Goal: Task Accomplishment & Management: Manage account settings

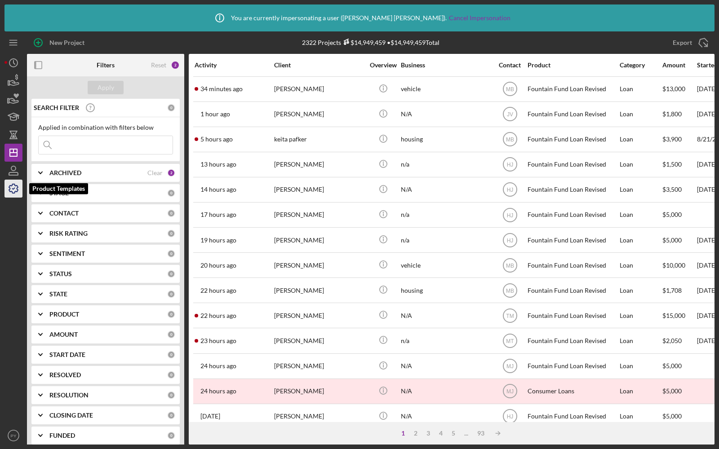
click at [9, 191] on icon "button" at bounding box center [13, 188] width 9 height 9
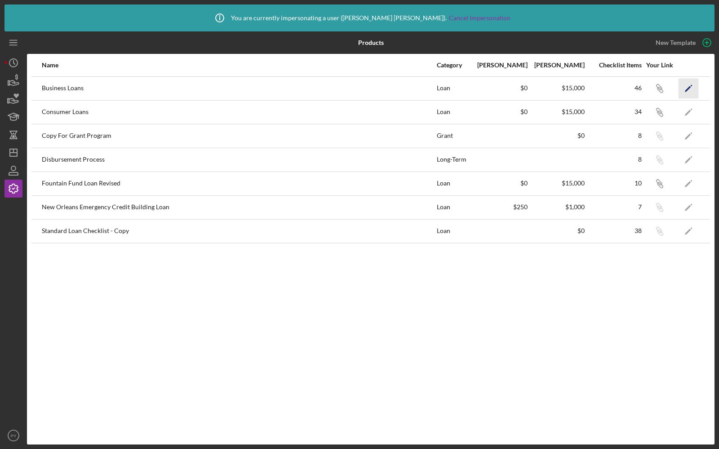
click at [690, 88] on icon "Icon/Edit" at bounding box center [688, 88] width 20 height 20
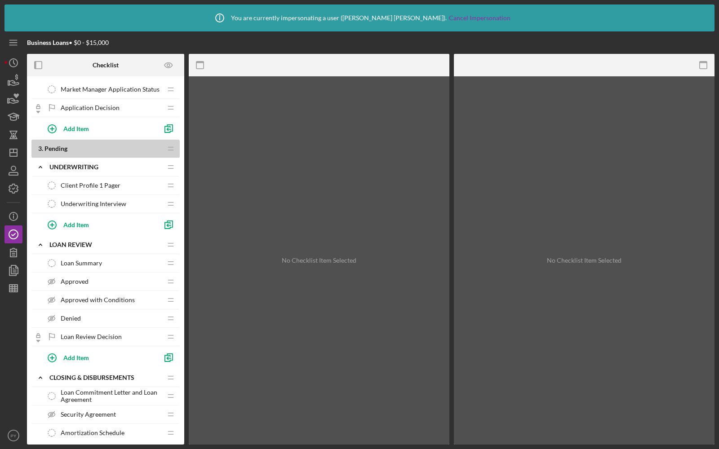
scroll to position [720, 0]
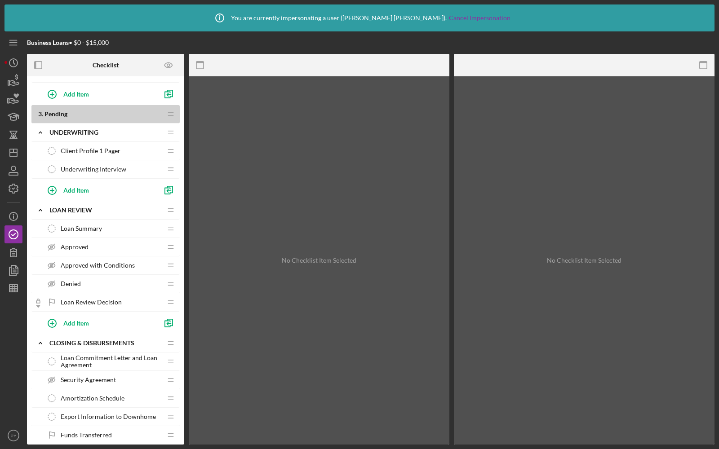
click at [97, 147] on span "Client Profile 1 Pager" at bounding box center [91, 150] width 60 height 7
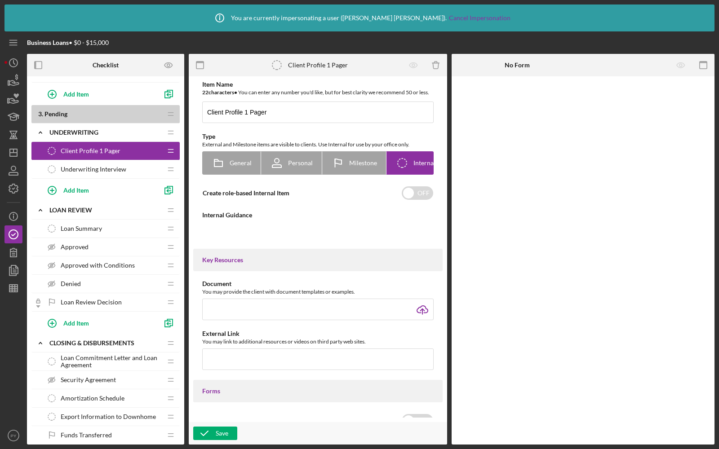
type textarea "<div>To create the Client Profile 1 Pager:</div> <div> <ol> <li>Go to Document …"
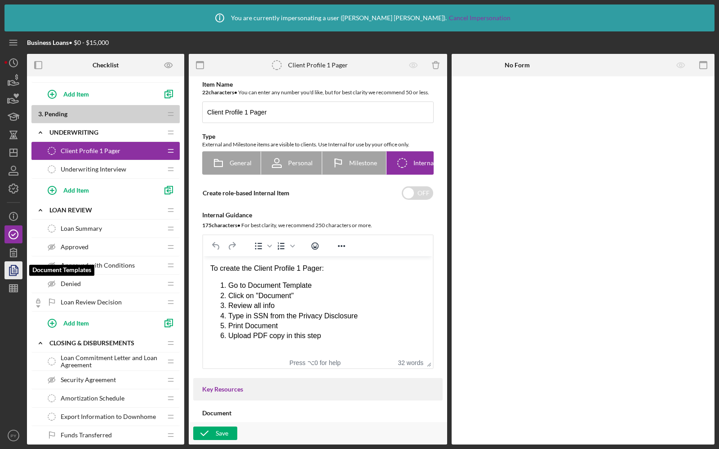
click at [12, 268] on icon "button" at bounding box center [13, 270] width 22 height 22
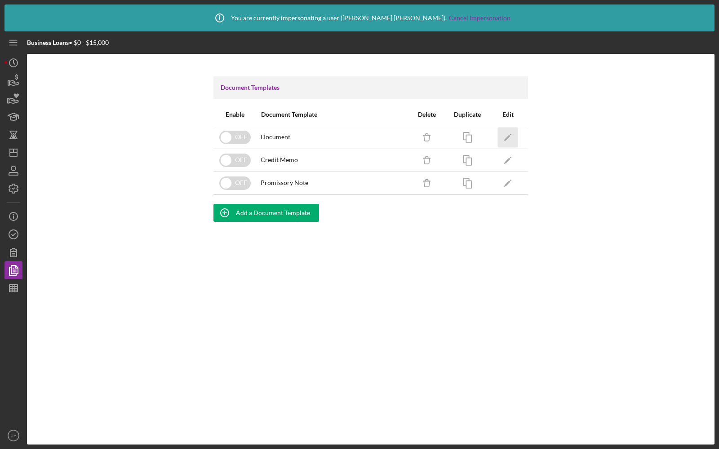
click at [505, 133] on icon "Icon/Edit" at bounding box center [508, 137] width 20 height 20
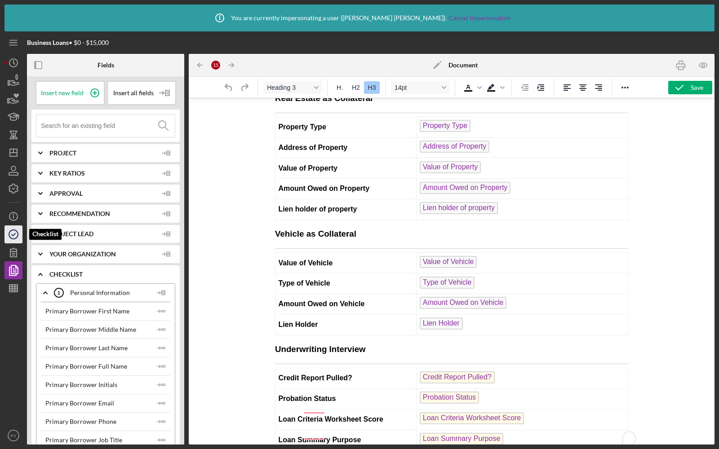
click at [13, 236] on polyline "button" at bounding box center [14, 235] width 4 height 2
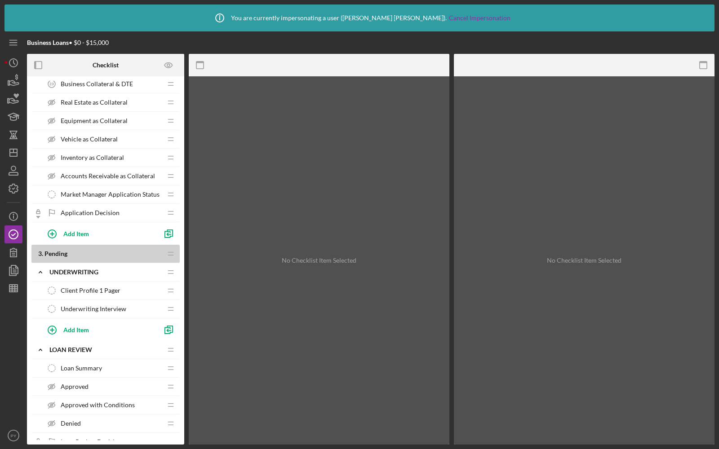
drag, startPoint x: 107, startPoint y: 301, endPoint x: 110, endPoint y: 284, distance: 16.8
click at [110, 284] on div "1 . Open Icon/Expander Inquiry Icon/Edit Icon/Drag Personal Information 1 Perso…" at bounding box center [105, 72] width 148 height 1144
click at [132, 300] on div "Client Profile 1 Pager Client Profile 1 Pager" at bounding box center [102, 309] width 119 height 18
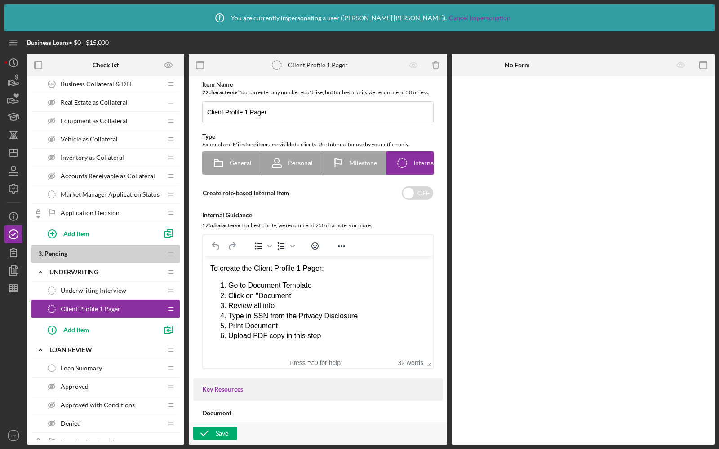
click at [137, 284] on div "Underwriting Interview Underwriting Interview" at bounding box center [102, 291] width 119 height 18
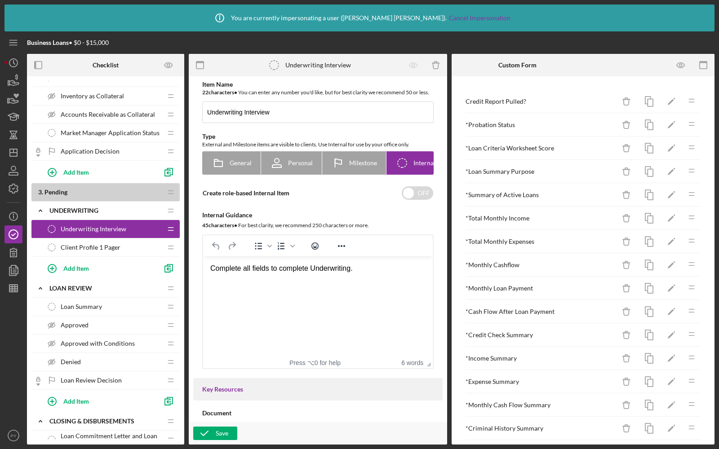
click at [103, 244] on span "Client Profile 1 Pager" at bounding box center [91, 247] width 60 height 7
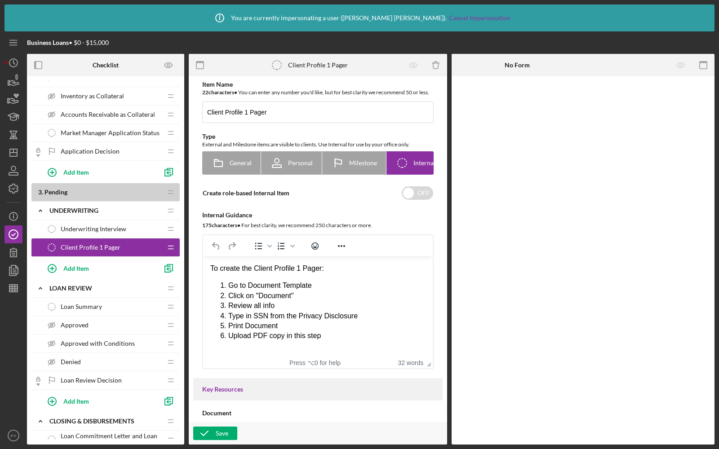
click at [89, 302] on div "Loan Summary Loan Summary" at bounding box center [102, 307] width 119 height 18
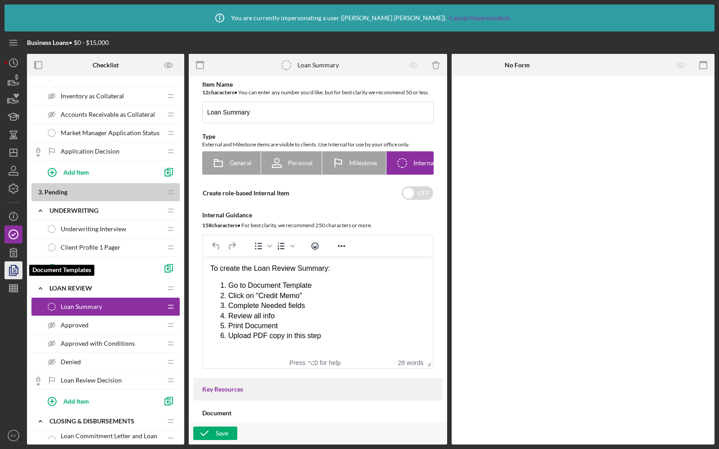
click at [10, 268] on icon "button" at bounding box center [13, 270] width 22 height 22
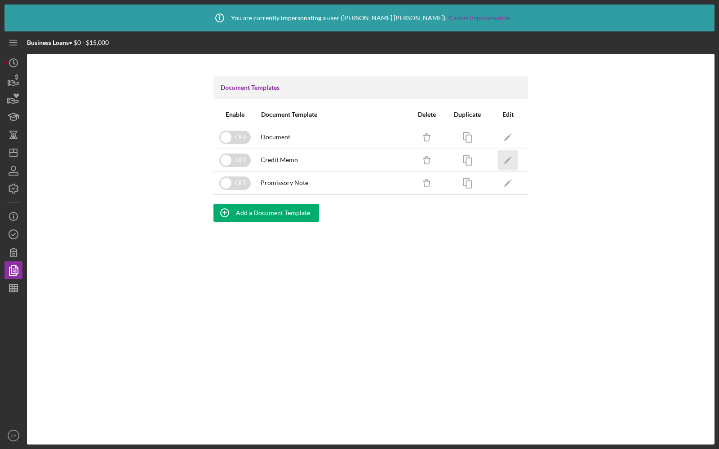
click at [510, 160] on icon "Icon/Edit" at bounding box center [508, 160] width 20 height 20
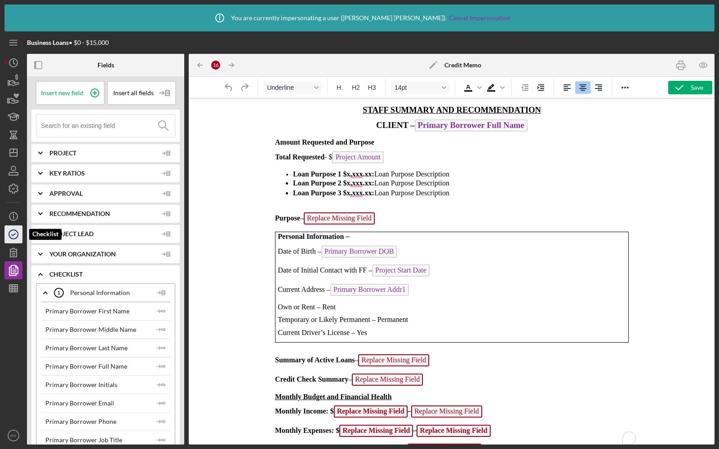
click at [10, 227] on icon "button" at bounding box center [13, 234] width 22 height 22
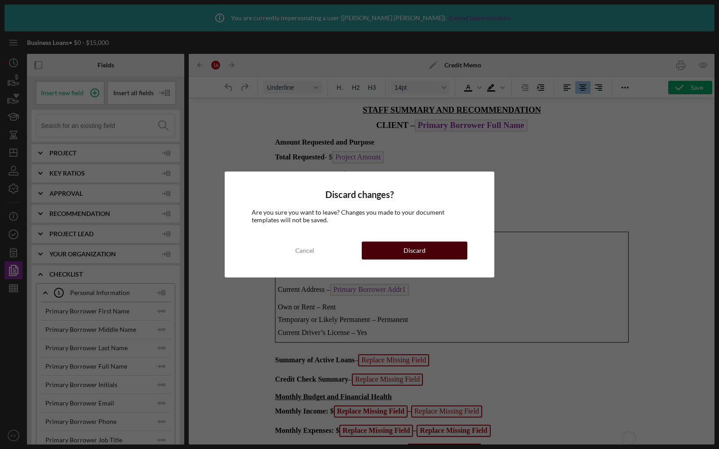
click at [389, 250] on button "Discard" at bounding box center [415, 251] width 106 height 18
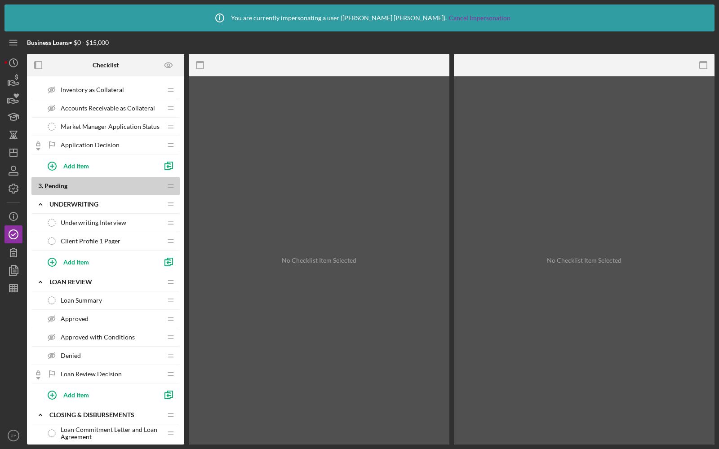
click at [86, 219] on span "Underwriting Interview" at bounding box center [94, 222] width 66 height 7
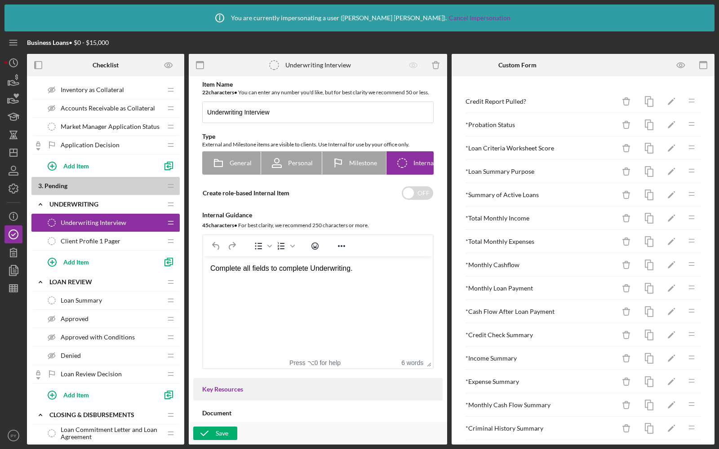
click at [89, 238] on span "Client Profile 1 Pager" at bounding box center [91, 241] width 60 height 7
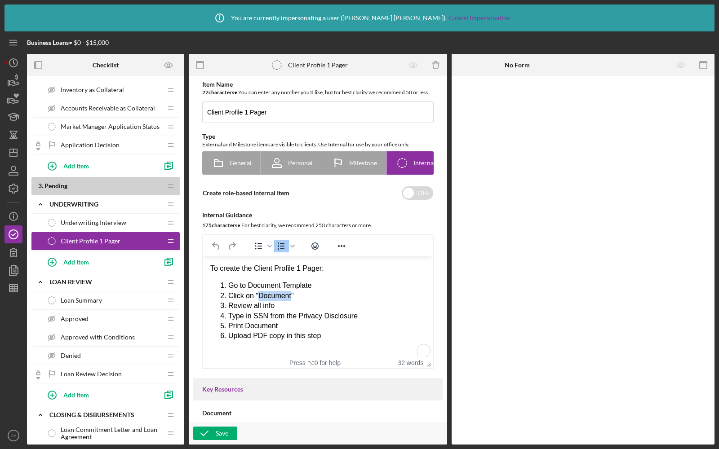
drag, startPoint x: 293, startPoint y: 293, endPoint x: 261, endPoint y: 293, distance: 32.8
click at [261, 293] on li "Click on "Document"" at bounding box center [326, 296] width 197 height 10
click at [293, 309] on li "Review all info" at bounding box center [326, 306] width 197 height 10
click at [219, 432] on div "Save" at bounding box center [222, 433] width 13 height 13
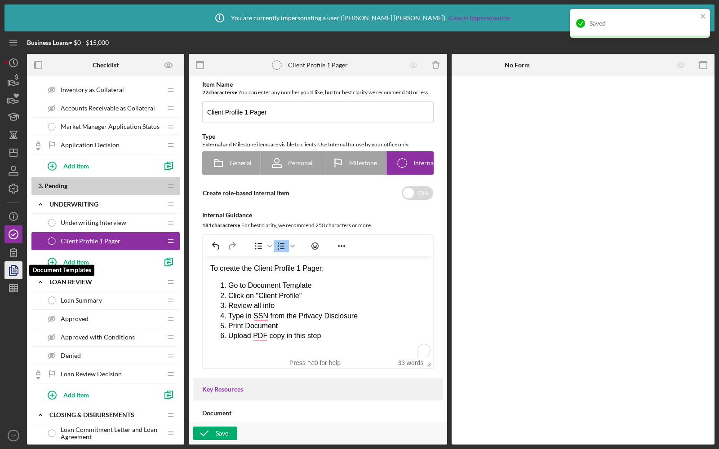
click at [18, 268] on polyline "button" at bounding box center [17, 267] width 2 height 2
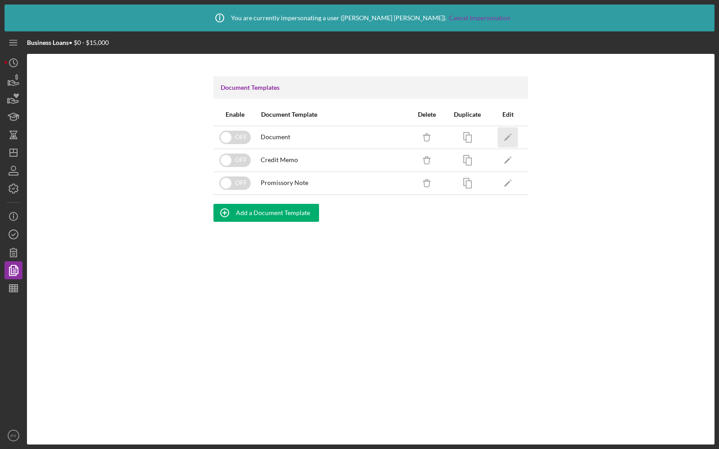
click at [503, 138] on icon "Icon/Edit" at bounding box center [508, 137] width 20 height 20
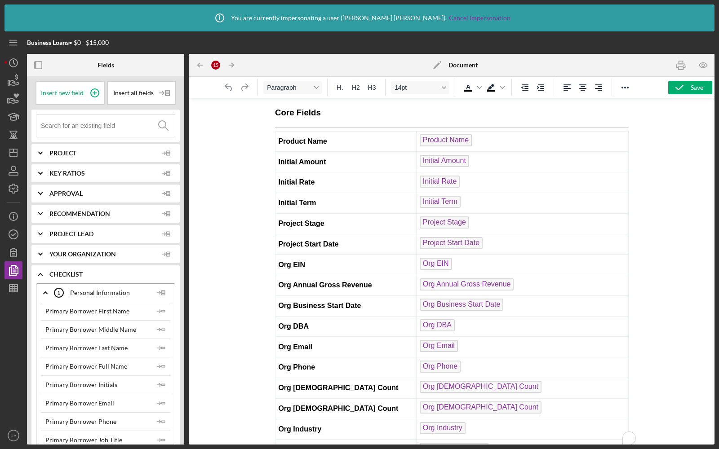
click at [441, 63] on icon "Icon/Edit" at bounding box center [437, 65] width 22 height 22
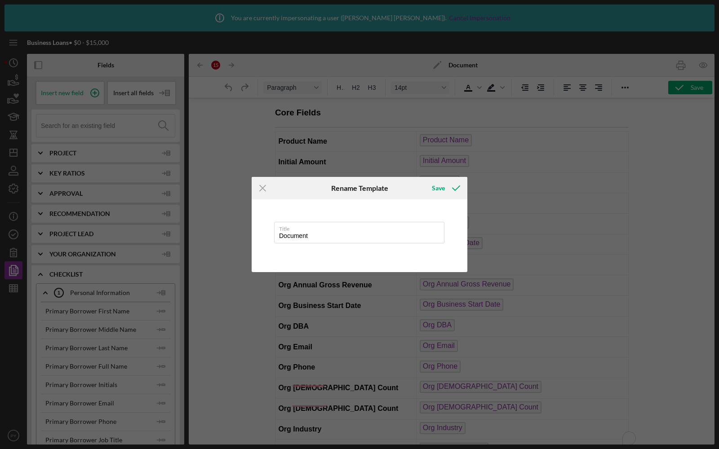
drag, startPoint x: 319, startPoint y: 233, endPoint x: 272, endPoint y: 230, distance: 47.2
click at [272, 230] on div "Title Document" at bounding box center [360, 235] width 216 height 73
type input "Client Profile"
click at [444, 188] on div "Save" at bounding box center [438, 188] width 13 height 18
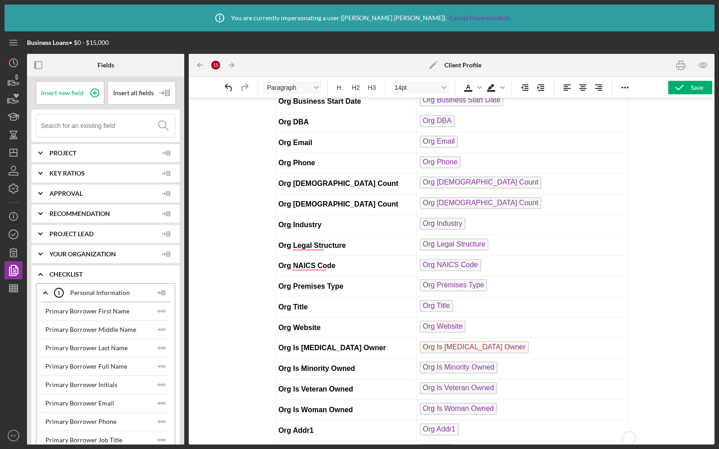
scroll to position [124, 0]
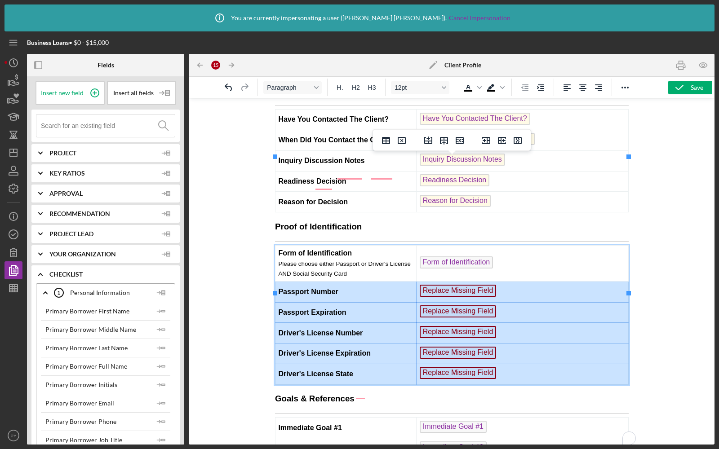
drag, startPoint x: 278, startPoint y: 201, endPoint x: 464, endPoint y: 285, distance: 203.9
click at [464, 285] on tbody "Form of Identification Please choose either Passport or Driver's License AND So…" at bounding box center [451, 314] width 353 height 139
click at [457, 141] on icon "Delete row" at bounding box center [459, 140] width 8 height 7
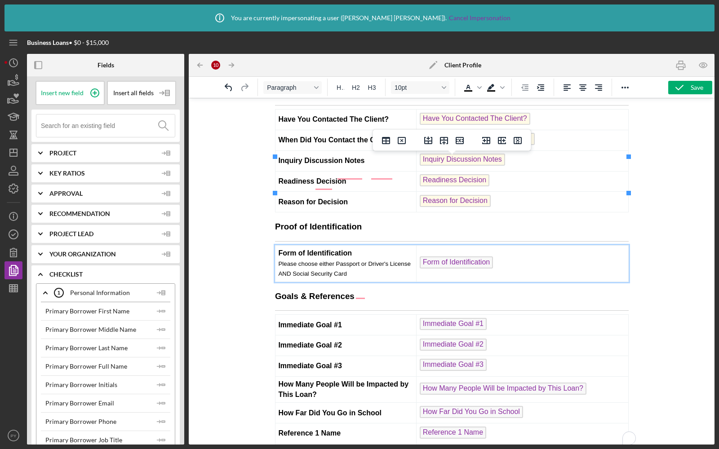
click at [402, 291] on h3 "Goals & References" at bounding box center [451, 297] width 354 height 12
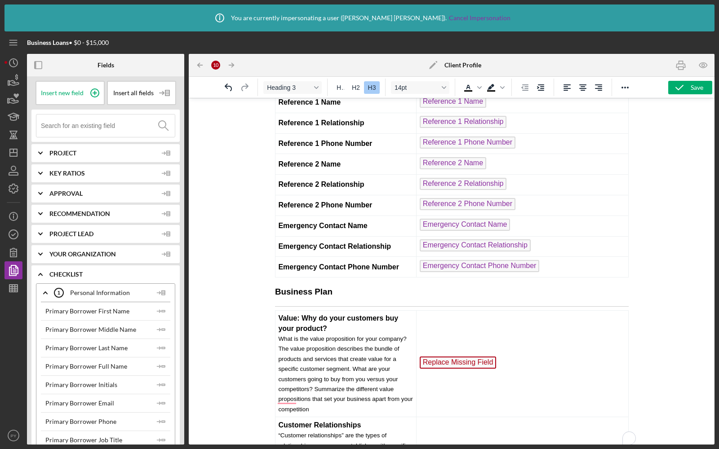
click at [350, 286] on h3 "Business Plan" at bounding box center [451, 292] width 354 height 12
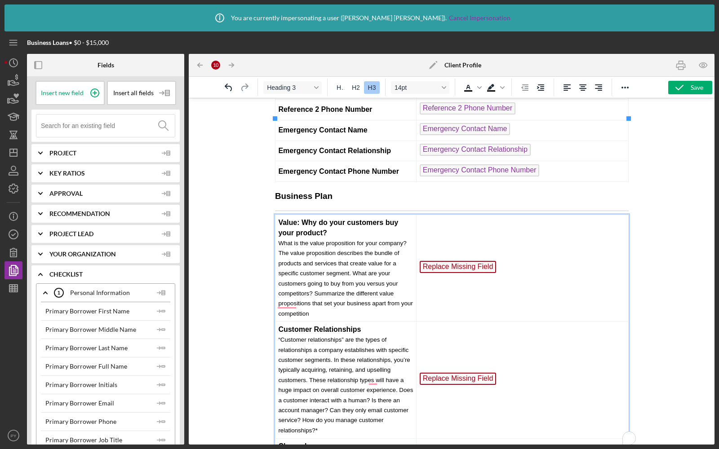
click at [450, 215] on td "﻿ Replace Missing Field" at bounding box center [522, 268] width 212 height 107
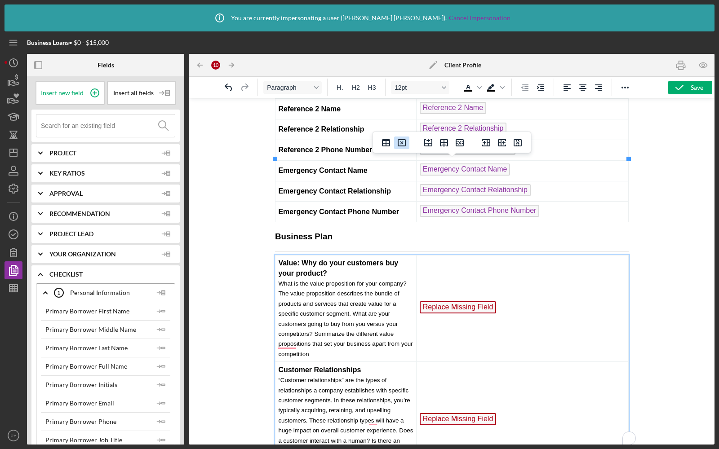
click at [399, 143] on icon "Delete table" at bounding box center [401, 142] width 11 height 11
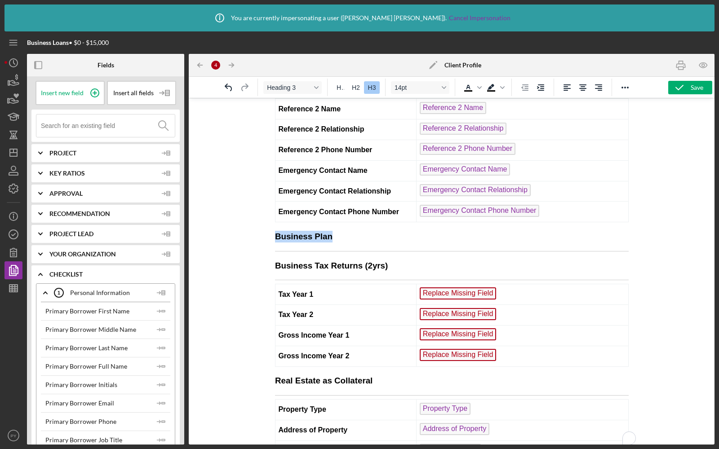
drag, startPoint x: 342, startPoint y: 141, endPoint x: 276, endPoint y: 140, distance: 66.0
click at [276, 231] on h3 "Business Plan" at bounding box center [451, 237] width 354 height 12
click at [410, 260] on h3 "Business Tax Returns (2yrs)" at bounding box center [451, 266] width 354 height 12
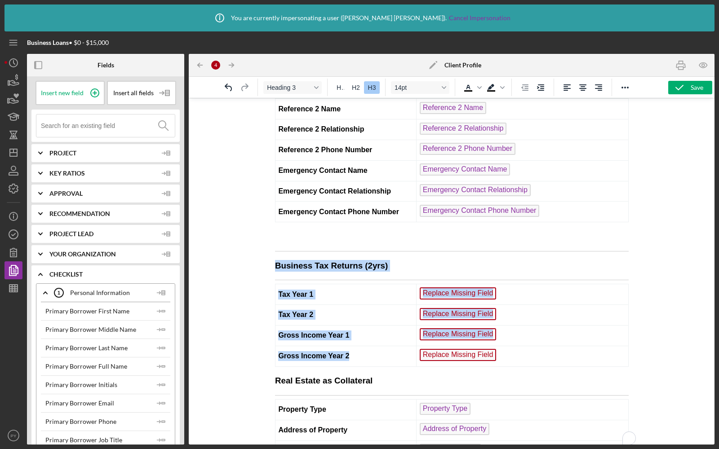
drag, startPoint x: 276, startPoint y: 158, endPoint x: 508, endPoint y: 262, distance: 254.5
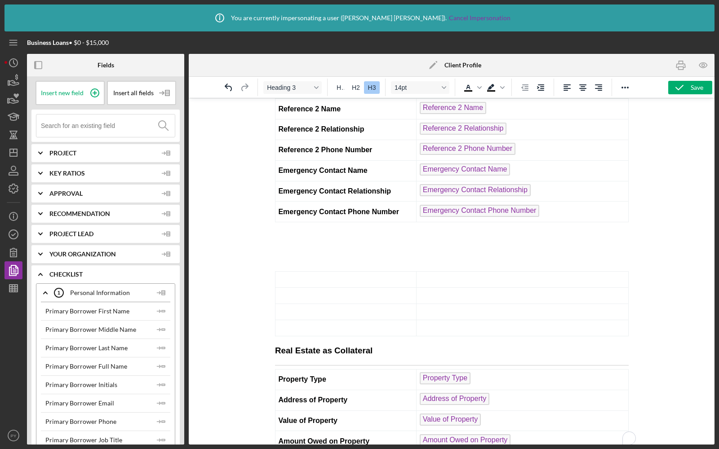
click at [314, 271] on td "To enrich screen reader interactions, please activate Accessibility in Grammarl…" at bounding box center [345, 279] width 141 height 16
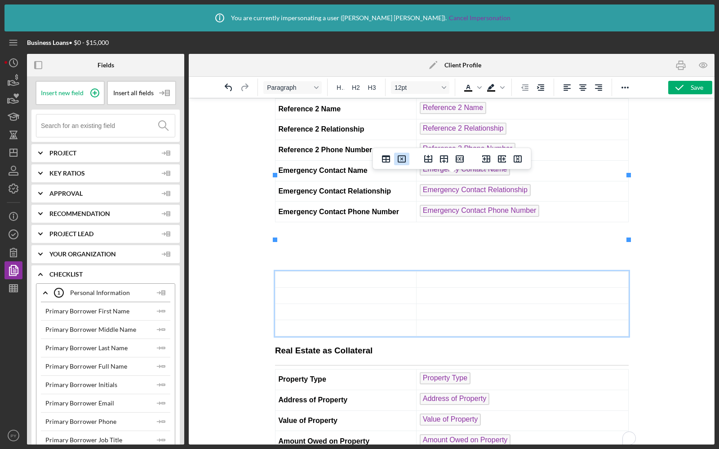
click at [402, 158] on icon "Delete table" at bounding box center [401, 159] width 3 height 3
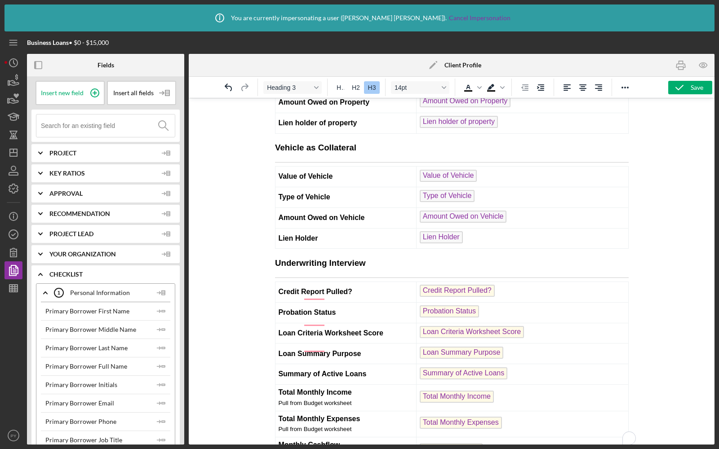
scroll to position [4472, 0]
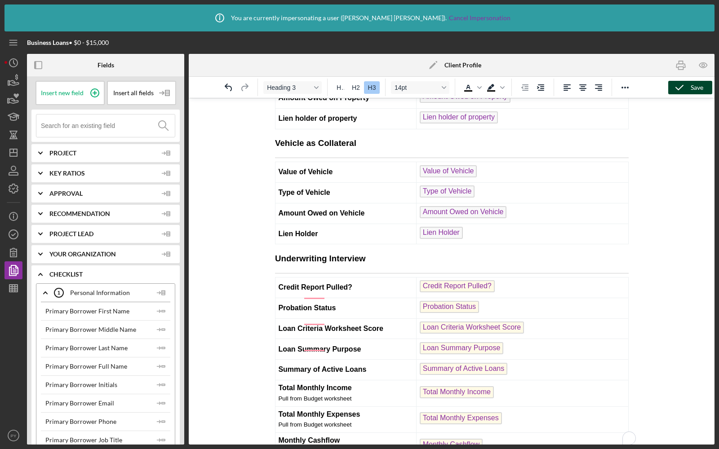
click at [686, 84] on icon "button" at bounding box center [679, 87] width 22 height 22
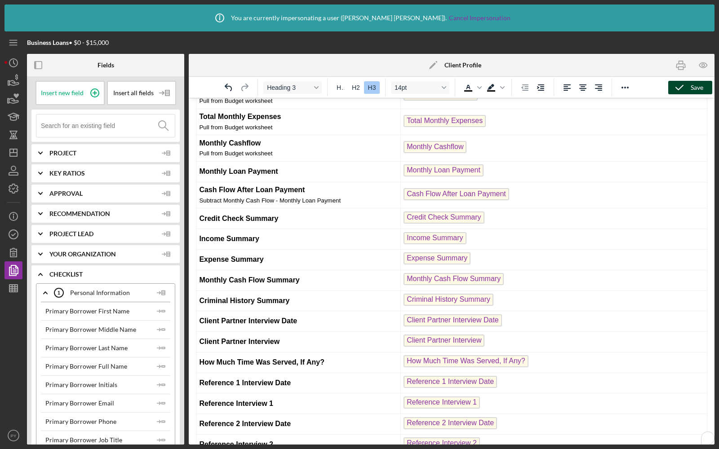
scroll to position [4707, 0]
click at [10, 268] on icon "button" at bounding box center [13, 270] width 22 height 22
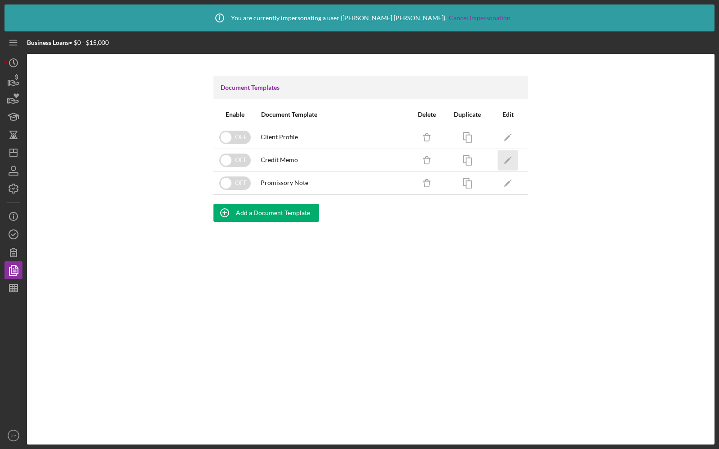
click at [504, 156] on icon "Icon/Edit" at bounding box center [508, 160] width 20 height 20
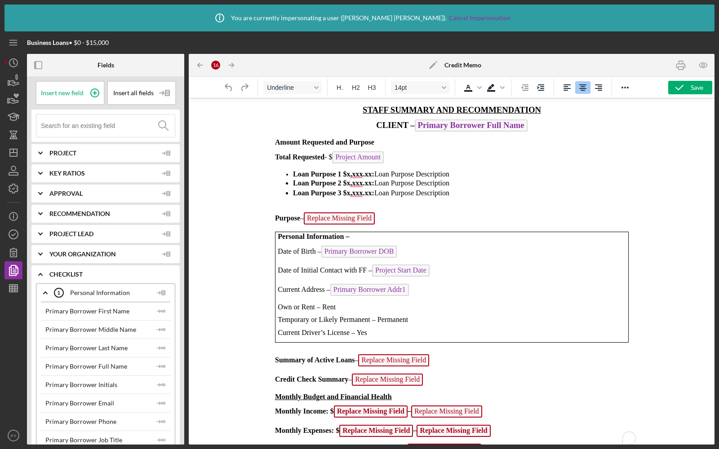
click at [429, 64] on icon "Icon/Edit" at bounding box center [433, 65] width 22 height 22
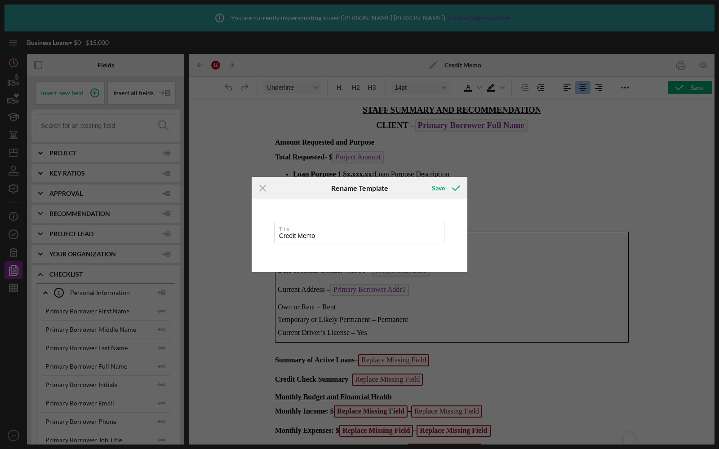
drag, startPoint x: 319, startPoint y: 238, endPoint x: 260, endPoint y: 238, distance: 59.7
click at [260, 238] on div "Title Credit Memo" at bounding box center [360, 235] width 216 height 73
type input "Loan Summary"
click at [423, 179] on button "Save" at bounding box center [445, 188] width 44 height 18
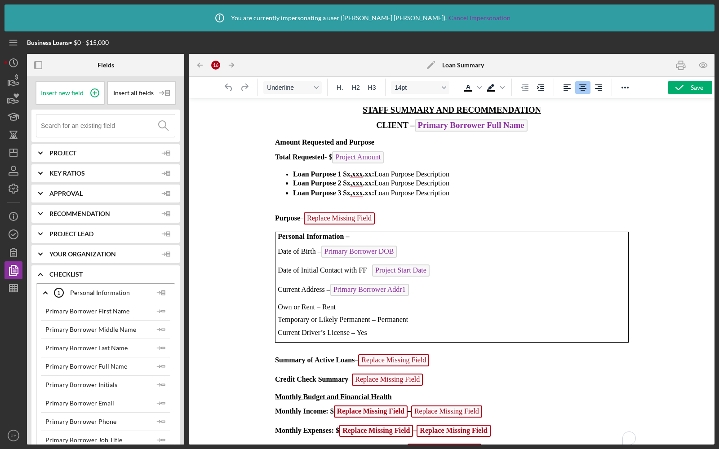
click at [402, 209] on p "To enrich screen reader interactions, please activate Accessibility in Grammarl…" at bounding box center [451, 208] width 354 height 7
click at [102, 129] on input at bounding box center [108, 126] width 134 height 22
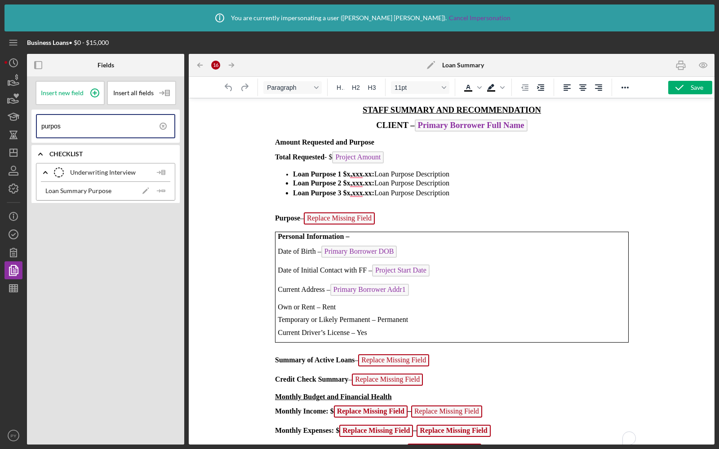
click at [397, 220] on p "Purpose – Replace Missing Field ﻿" at bounding box center [451, 219] width 354 height 14
click at [354, 219] on span "Replace Missing Field" at bounding box center [338, 218] width 71 height 12
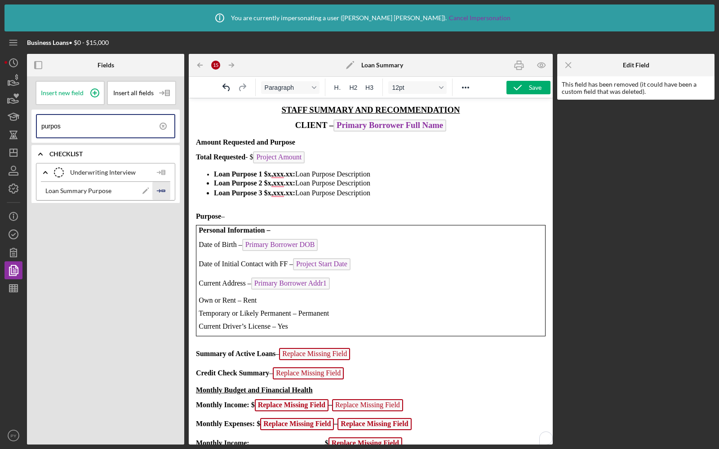
click at [155, 186] on icon "Icon/Insert Field" at bounding box center [161, 191] width 18 height 18
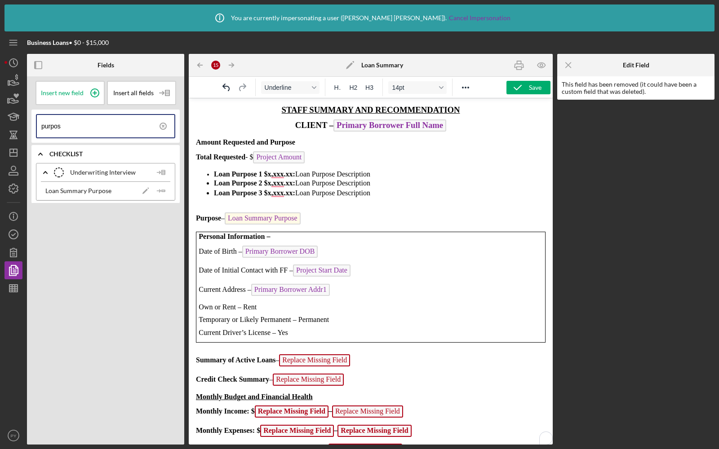
click at [270, 307] on p "Own or Rent – Rent" at bounding box center [371, 307] width 344 height 8
click at [118, 127] on input "purpos" at bounding box center [107, 126] width 133 height 22
type input "own or"
click at [258, 308] on p "Own or Rent – Rent" at bounding box center [371, 307] width 344 height 8
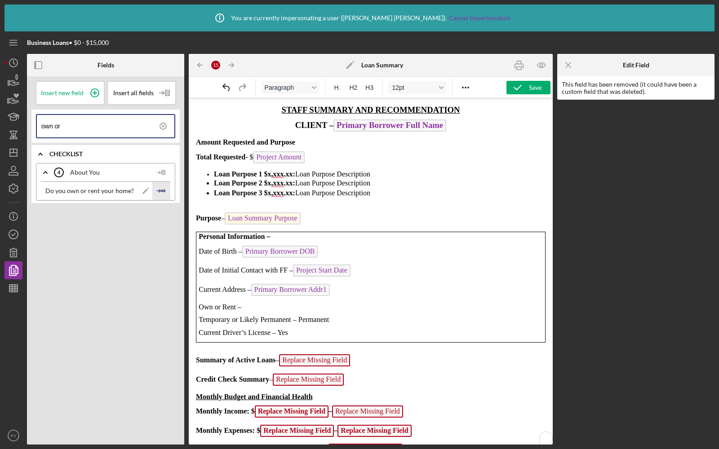
click at [163, 190] on polygon "button" at bounding box center [163, 190] width 3 height 1
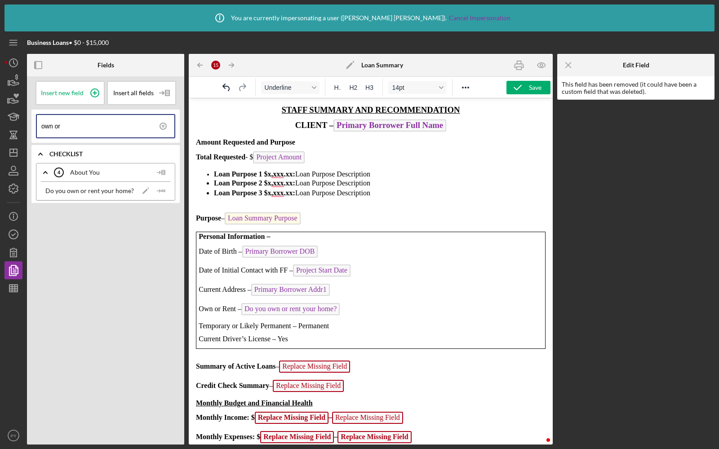
click at [291, 337] on p "Current Driver’s License – Yes" at bounding box center [371, 339] width 344 height 8
click at [85, 131] on input "own or" at bounding box center [107, 126] width 133 height 22
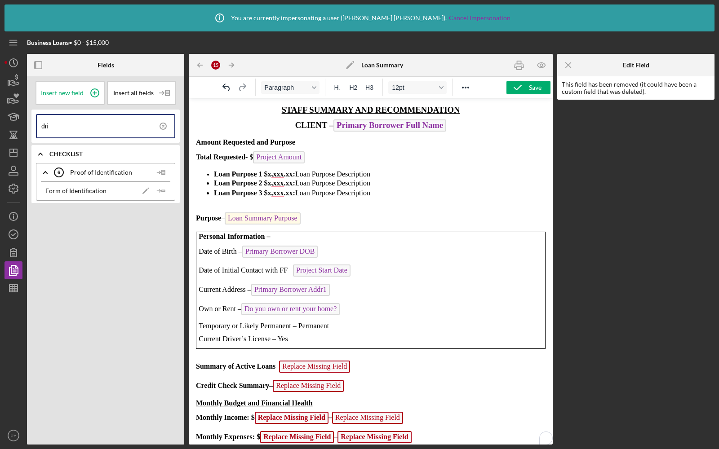
type input "dri"
click at [293, 337] on p "Current Driver’s License – Yes" at bounding box center [371, 339] width 344 height 8
click at [159, 187] on icon "Icon/Insert Field" at bounding box center [161, 191] width 18 height 18
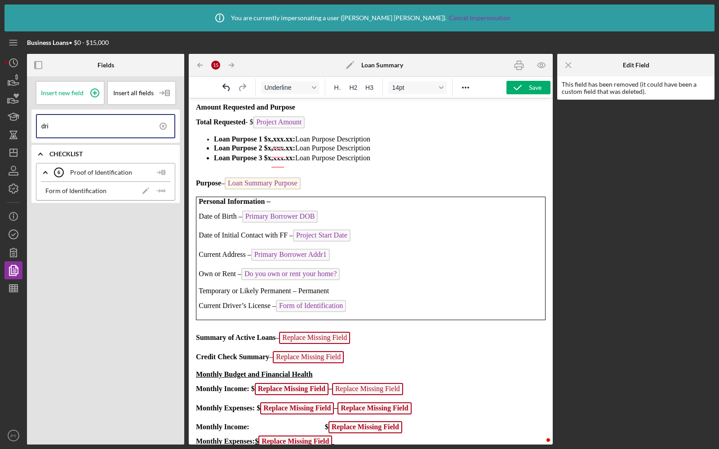
scroll to position [35, 0]
click at [160, 122] on icon at bounding box center [163, 126] width 22 height 22
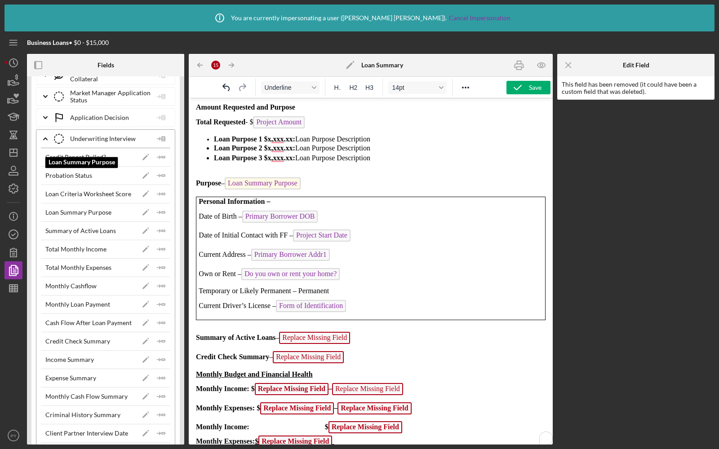
scroll to position [2890, 0]
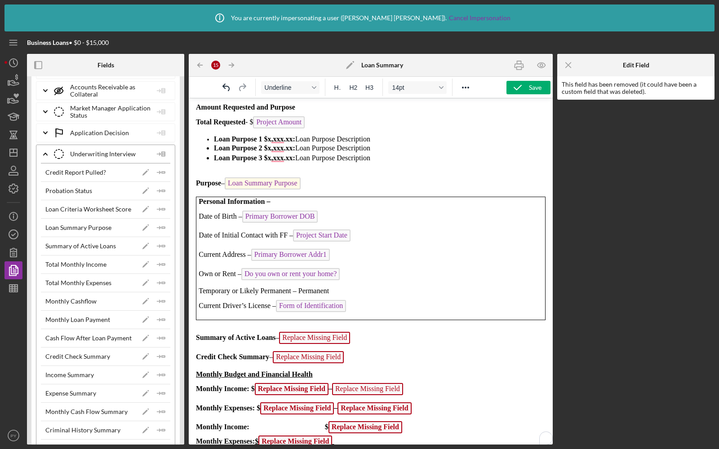
click at [362, 334] on p "Summary of Active Loans – Replace Missing Field" at bounding box center [370, 339] width 349 height 14
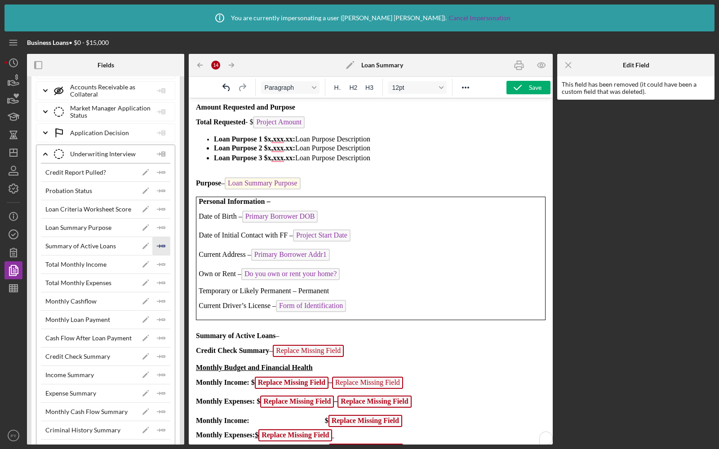
click at [159, 237] on icon "Icon/Insert Field" at bounding box center [161, 246] width 18 height 18
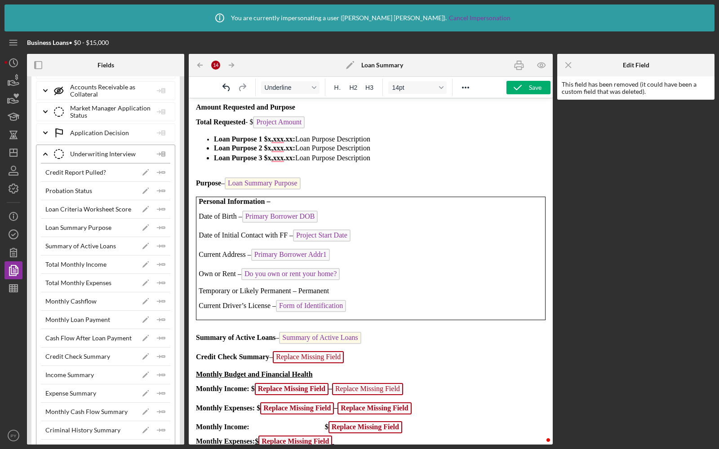
click at [355, 357] on p "Credit Check Summary – Replace Missing Field" at bounding box center [370, 358] width 349 height 14
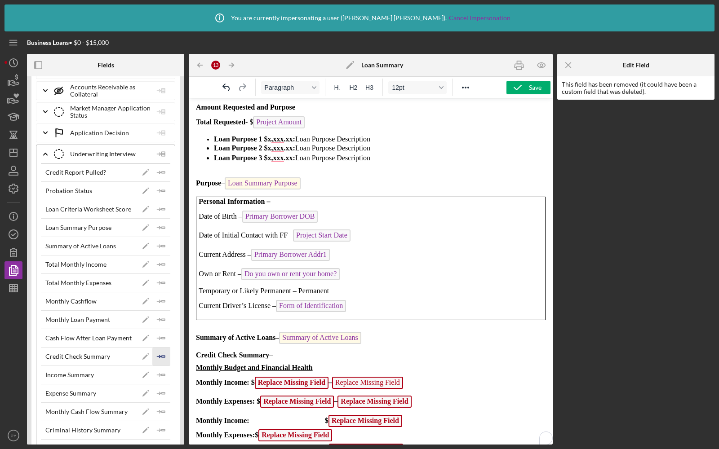
click at [158, 355] on polyline "button" at bounding box center [159, 356] width 3 height 3
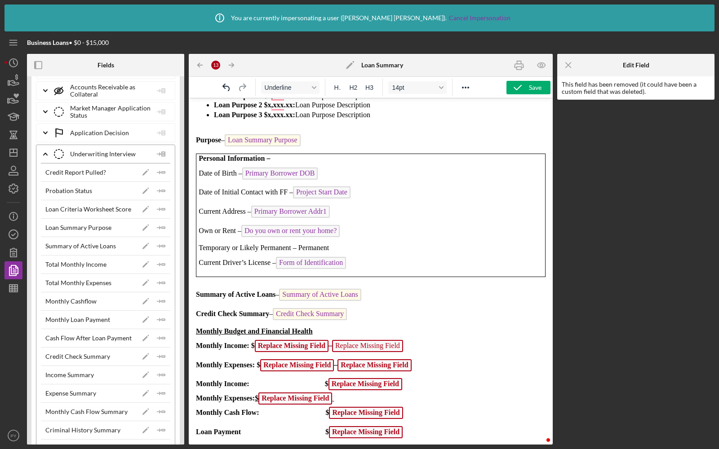
scroll to position [87, 0]
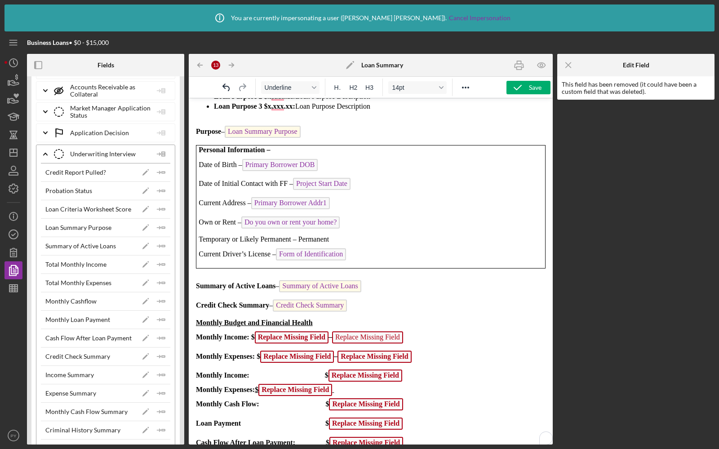
click at [407, 332] on p "Monthly Income: $ Replace Missing Field – Replace Missing Field" at bounding box center [370, 339] width 349 height 14
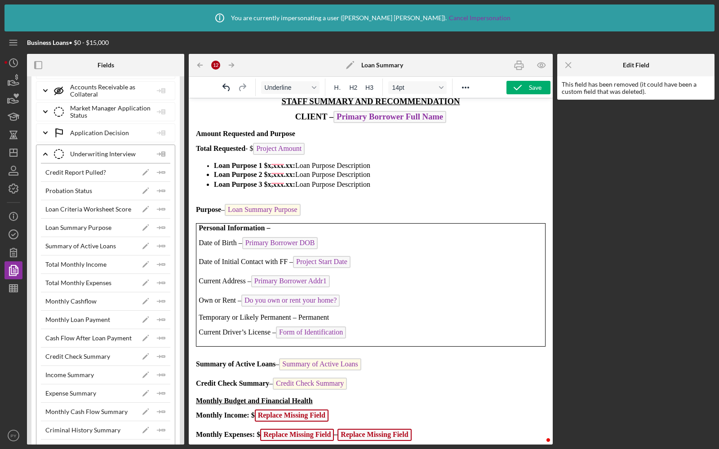
scroll to position [0, 0]
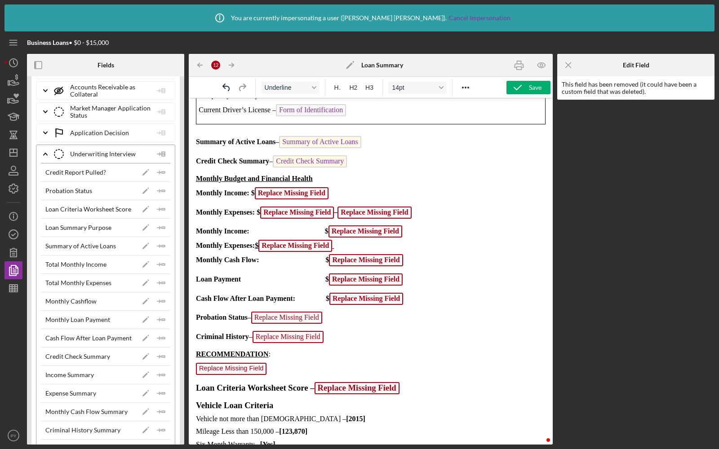
click at [303, 187] on span "Replace Missing Field" at bounding box center [292, 193] width 74 height 12
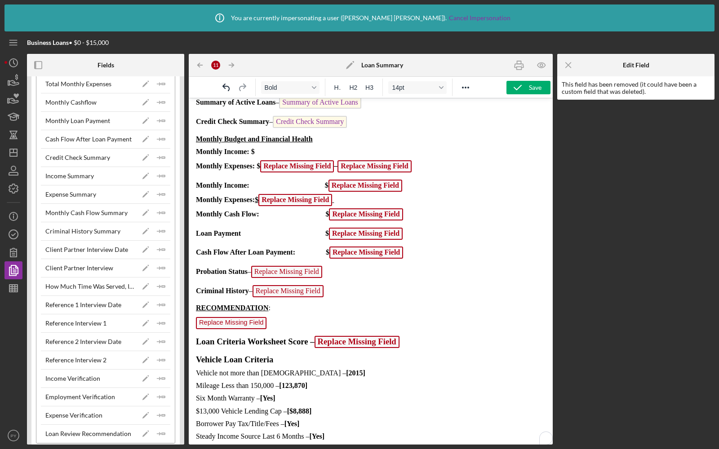
click at [418, 336] on p "Loan Criteria Worksheet Score – Replace Missing Field" at bounding box center [370, 343] width 349 height 14
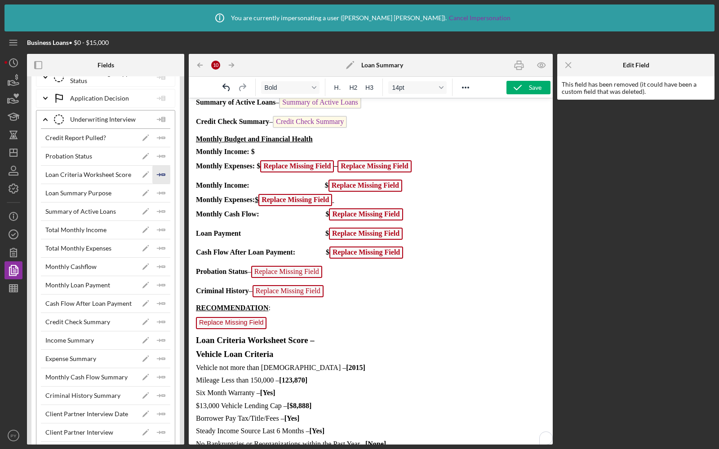
click at [158, 166] on icon "Icon/Insert Field" at bounding box center [161, 175] width 18 height 18
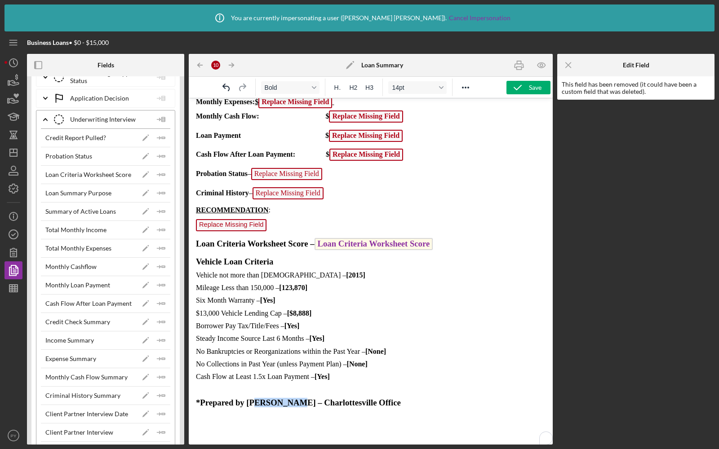
drag, startPoint x: 285, startPoint y: 396, endPoint x: 254, endPoint y: 394, distance: 31.0
click at [254, 398] on span "*Prepared by Paul Yates – Charlottesville Office" at bounding box center [298, 402] width 205 height 9
click at [346, 387] on body "STAFF SUMMARY AND RECOMMENDATION CLIENT – Primary Borrower Full Name Amount Req…" at bounding box center [370, 108] width 349 height 743
drag, startPoint x: 283, startPoint y: 392, endPoint x: 248, endPoint y: 393, distance: 35.5
click at [248, 398] on span "*Prepared by Paul Yates – Charlottesville Office" at bounding box center [298, 402] width 205 height 9
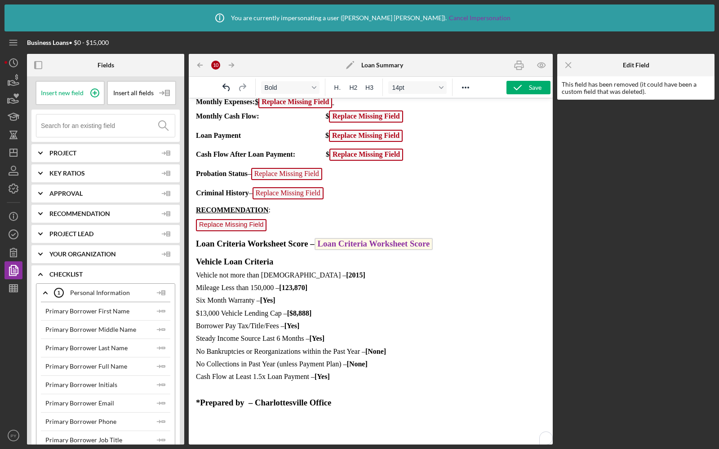
click at [49, 153] on icon "Icon/Expander" at bounding box center [40, 153] width 22 height 22
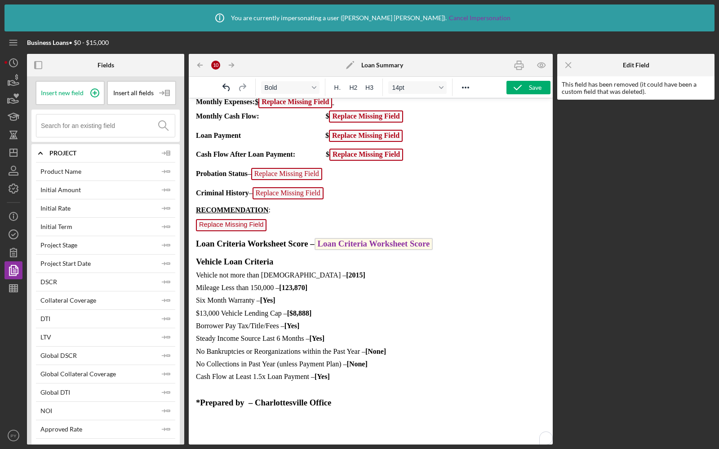
click at [70, 122] on input at bounding box center [108, 126] width 134 height 22
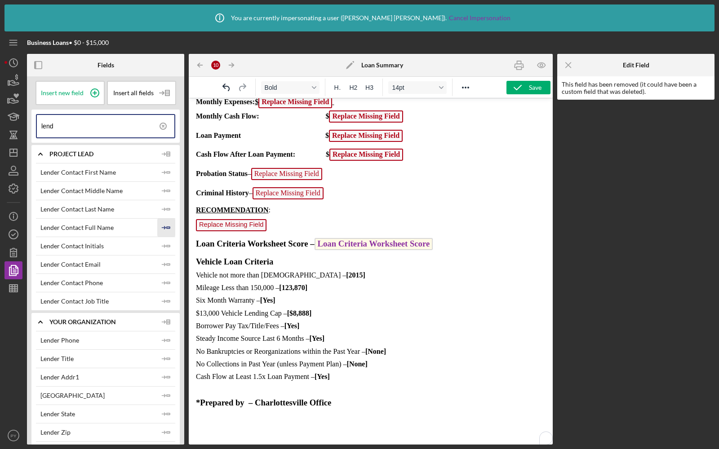
type input "lend"
click at [159, 225] on icon "Icon/Insert Field" at bounding box center [166, 228] width 18 height 18
click at [392, 335] on p "Steady Income Source Last 6 Months – [Yes]" at bounding box center [366, 339] width 341 height 8
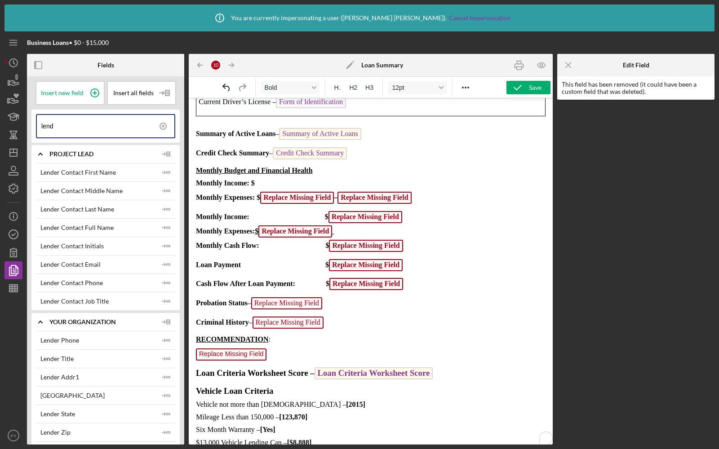
click at [158, 128] on icon at bounding box center [163, 126] width 22 height 22
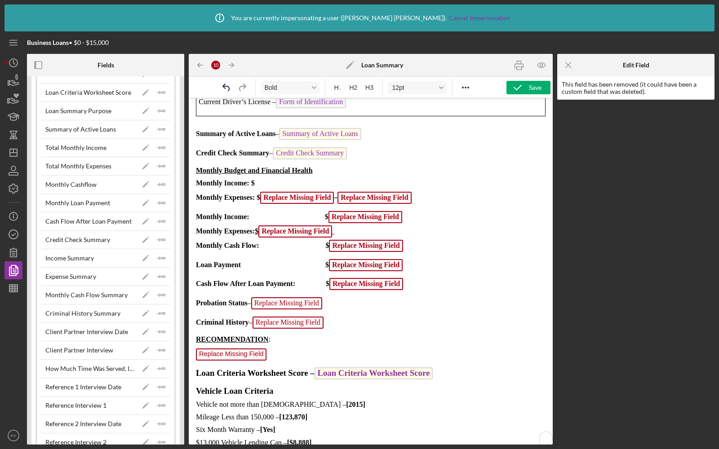
scroll to position [3092, 0]
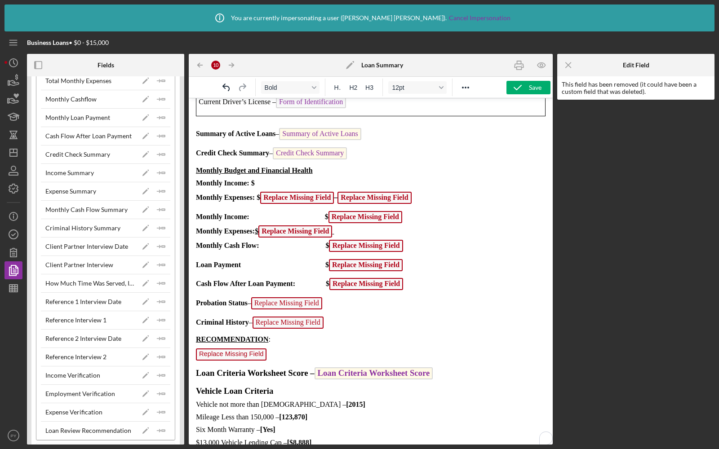
click at [278, 179] on p "Monthly Income: $" at bounding box center [370, 183] width 349 height 8
click at [272, 349] on p "Replace Missing Field" at bounding box center [370, 356] width 349 height 14
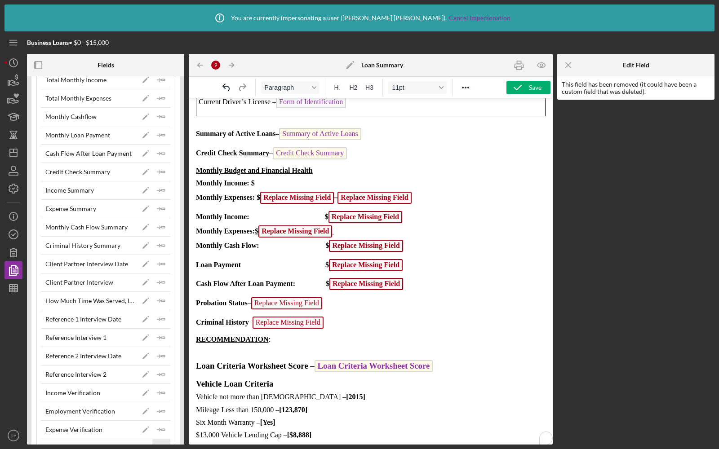
click at [155, 439] on icon "Icon/Insert Field" at bounding box center [161, 448] width 18 height 18
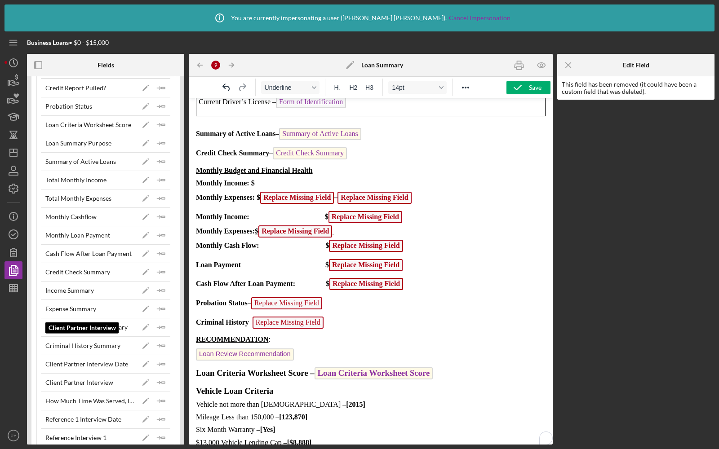
scroll to position [2905, 0]
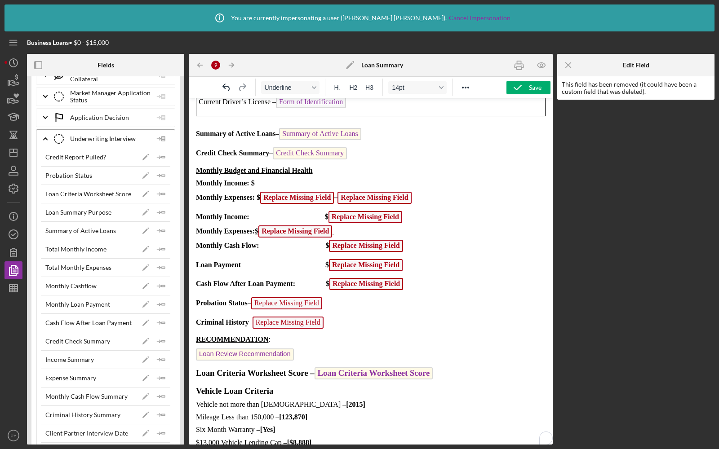
click at [268, 179] on p "Monthly Income: $" at bounding box center [370, 183] width 349 height 8
click at [330, 297] on p "Probation Status – Replace Missing Field ﻿" at bounding box center [370, 304] width 349 height 14
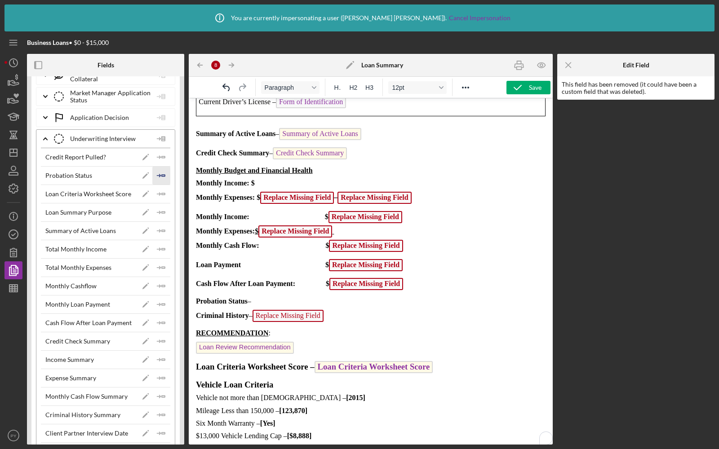
click at [162, 175] on polygon "button" at bounding box center [163, 175] width 3 height 1
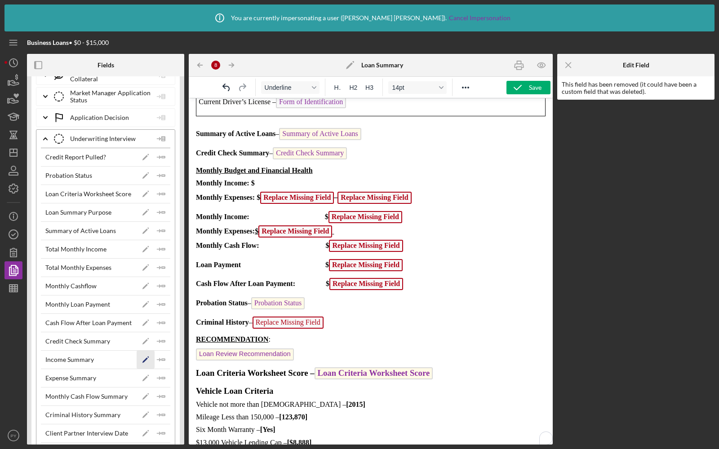
click at [143, 351] on icon "Icon/Edit" at bounding box center [146, 360] width 18 height 18
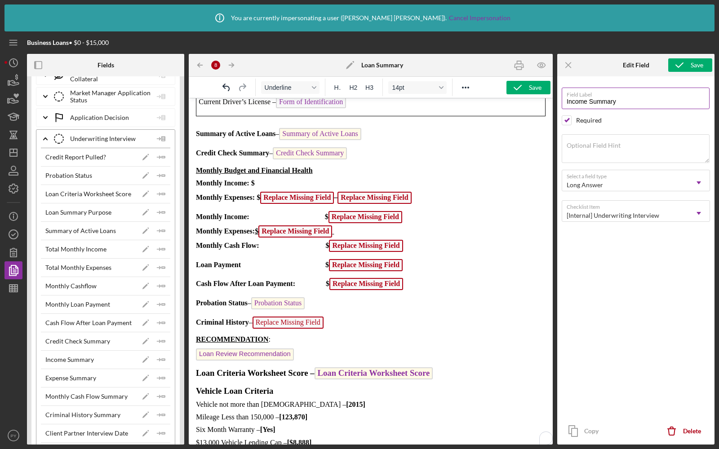
click at [613, 104] on input "Income Summary" at bounding box center [635, 99] width 148 height 22
click at [412, 278] on p "Cash Flow After Loan Payment: $ Replace Missing Field ﻿" at bounding box center [370, 285] width 349 height 14
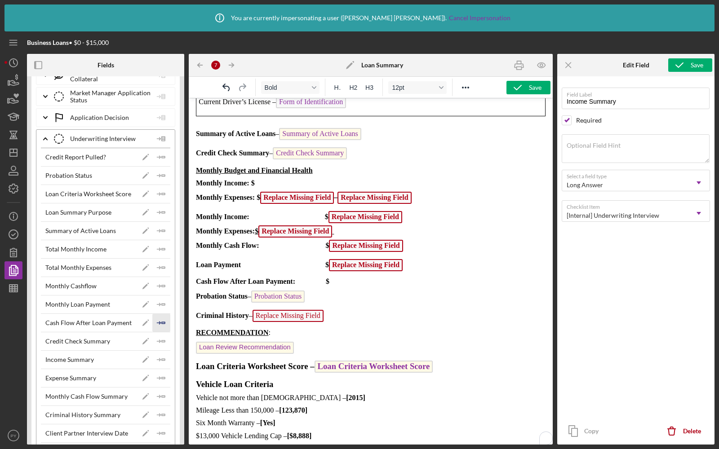
click at [160, 314] on icon "Icon/Insert Field" at bounding box center [161, 323] width 18 height 18
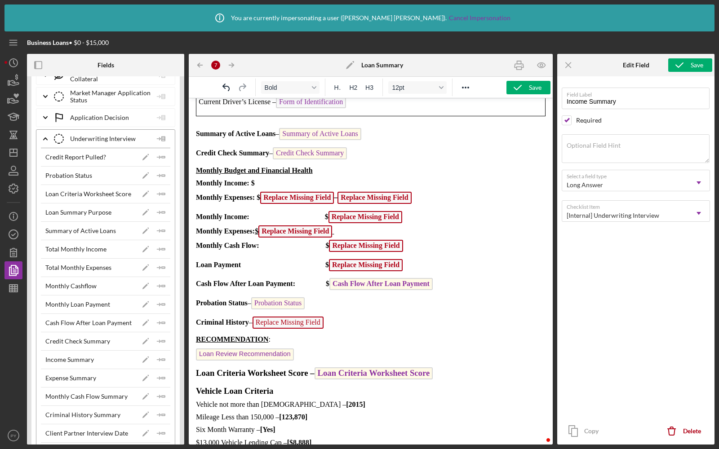
click at [416, 260] on p "Loan Payment $ Replace Missing Field" at bounding box center [370, 266] width 349 height 14
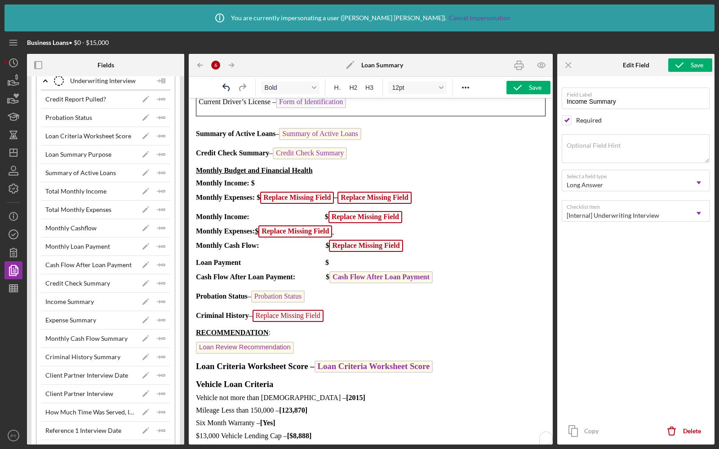
scroll to position [2927, 0]
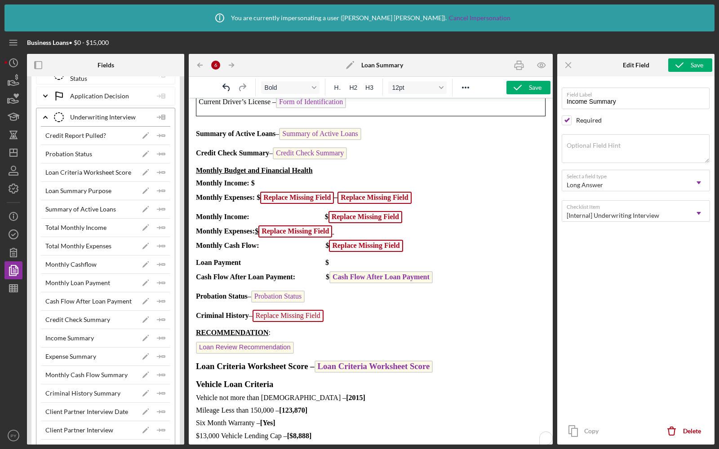
click at [415, 240] on p "Monthly Income: $ Replace Missing Field Monthly Expenses: $ Replace Missing Fie…" at bounding box center [370, 232] width 349 height 43
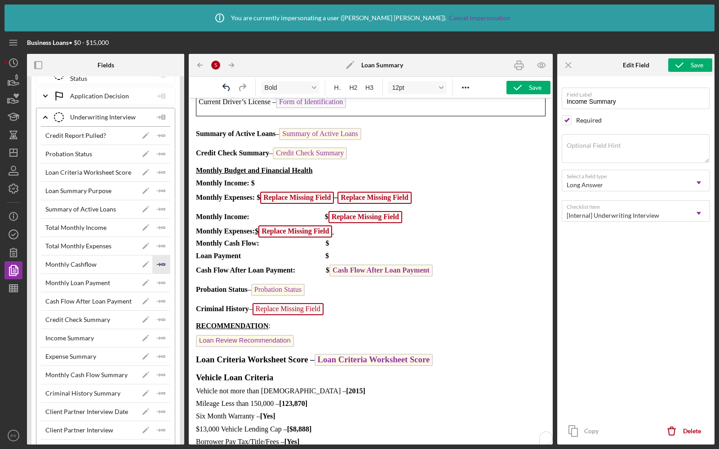
click at [160, 256] on icon "Icon/Insert Field" at bounding box center [161, 265] width 18 height 18
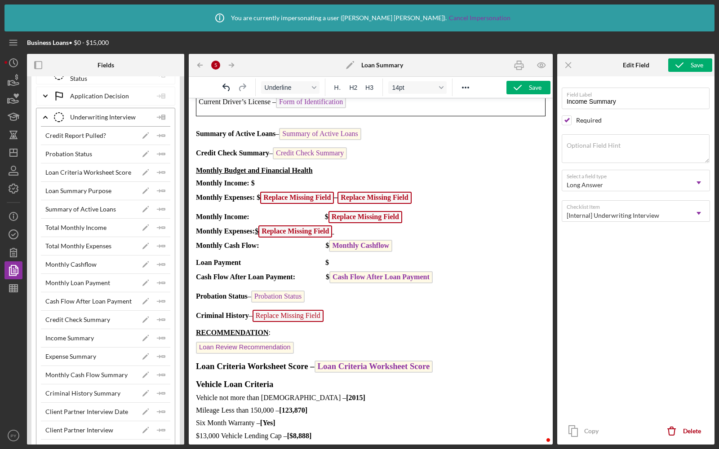
click at [416, 229] on p "Monthly Income: $ Replace Missing Field Monthly Expenses: $ Replace Missing Fie…" at bounding box center [370, 232] width 349 height 43
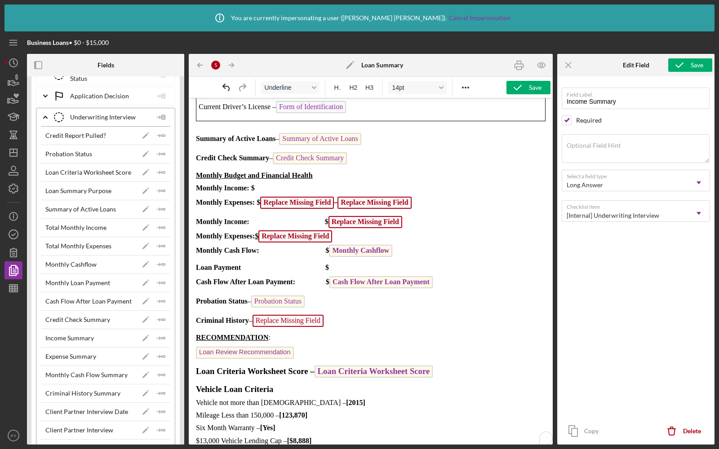
scroll to position [242, 0]
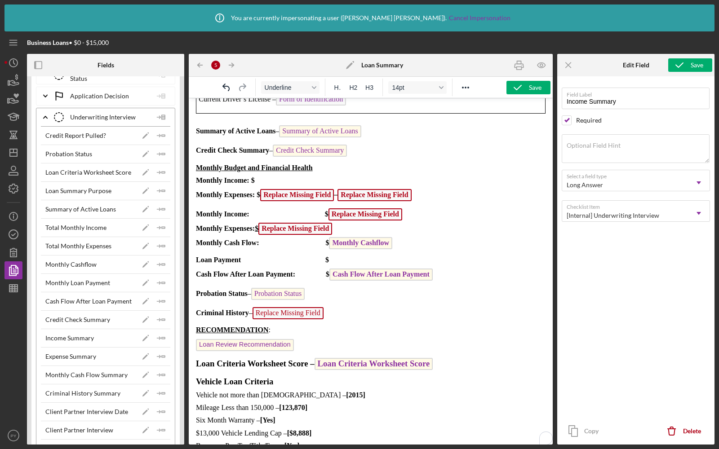
click at [359, 259] on body "STAFF SUMMARY AND RECOMMENDATION CLIENT – Primary Borrower Full Name Amount Req…" at bounding box center [370, 235] width 349 height 742
click at [349, 256] on p "Loan Payment $" at bounding box center [370, 260] width 349 height 8
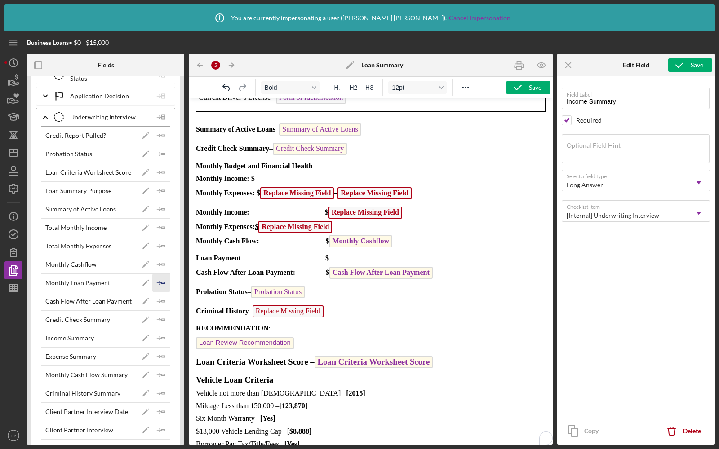
click at [163, 274] on icon "Icon/Insert Field" at bounding box center [161, 283] width 18 height 18
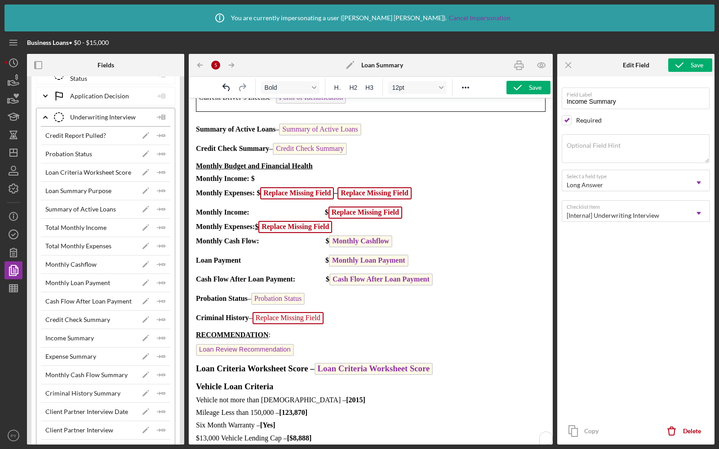
click at [412, 225] on p "Monthly Income: $ Replace Missing Field Monthly Expenses: $ Replace Missing Fie…" at bounding box center [370, 228] width 349 height 43
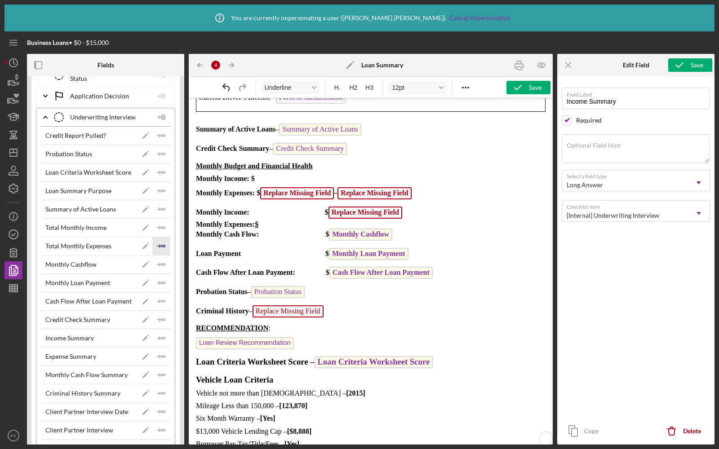
click at [158, 246] on line "button" at bounding box center [158, 246] width 3 height 0
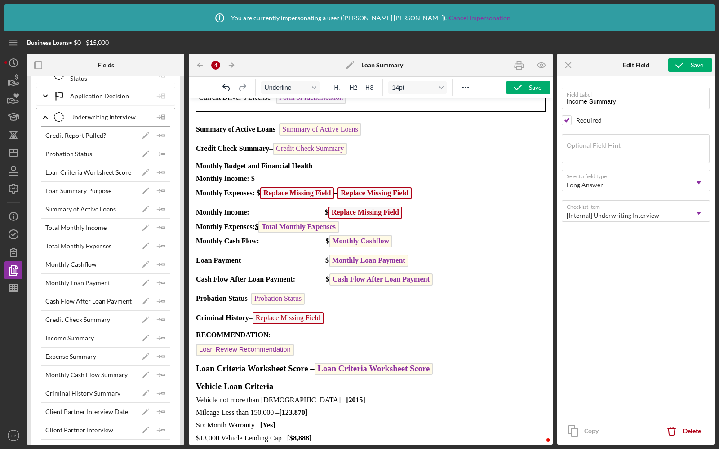
click at [412, 211] on p "Monthly Income: $ Replace Missing Field Monthly Expenses: $ Total Monthly Expen…" at bounding box center [370, 228] width 349 height 43
click at [403, 209] on span "Replace Missing Field" at bounding box center [365, 212] width 75 height 8
click at [392, 208] on span "Replace Missing Field" at bounding box center [365, 213] width 74 height 12
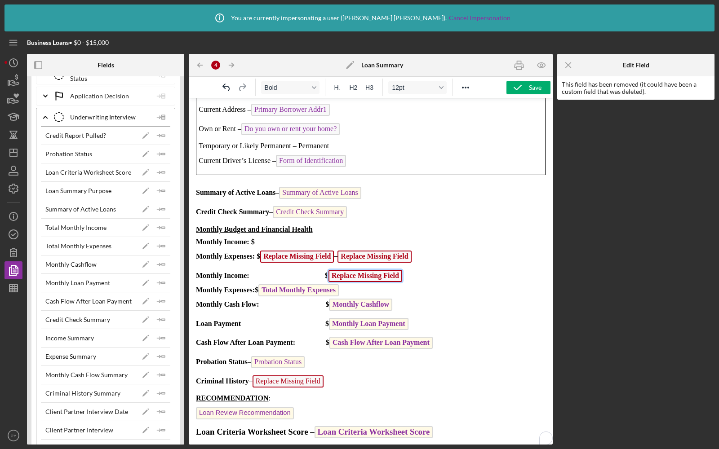
click at [416, 271] on p "Monthly Income: $ Replace Missing Field Monthly Expenses: $ Total Monthly Expen…" at bounding box center [370, 291] width 349 height 43
click at [389, 270] on span "Replace Missing Field" at bounding box center [365, 276] width 74 height 12
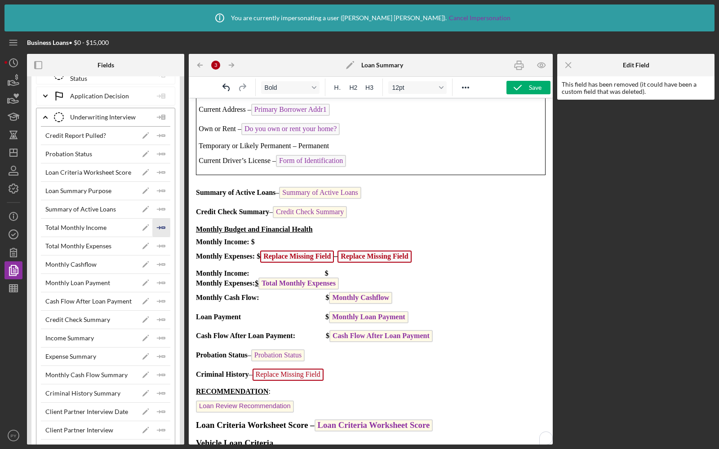
click at [161, 219] on icon "Icon/Insert Field" at bounding box center [161, 228] width 18 height 18
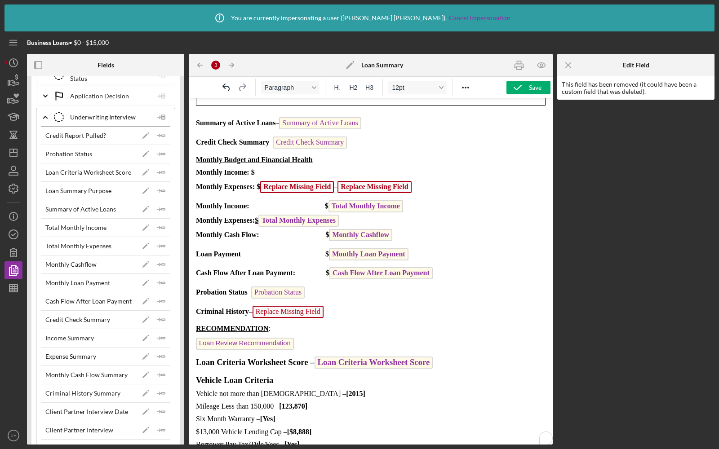
click at [331, 307] on p "Criminal History – Replace Missing Field" at bounding box center [370, 313] width 349 height 14
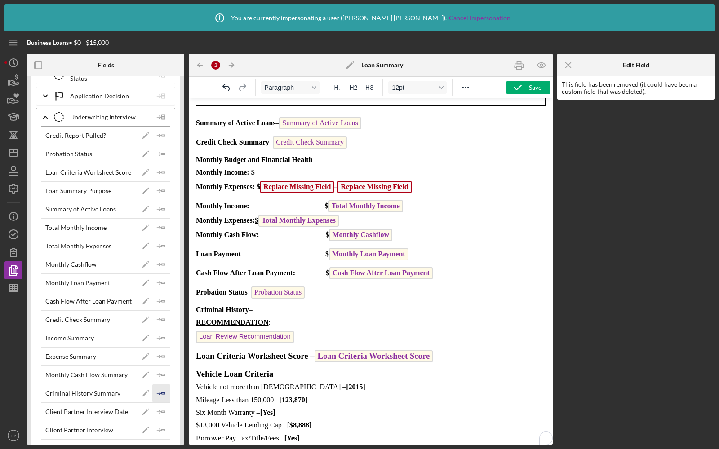
click at [157, 385] on icon "Icon/Insert Field" at bounding box center [161, 394] width 18 height 18
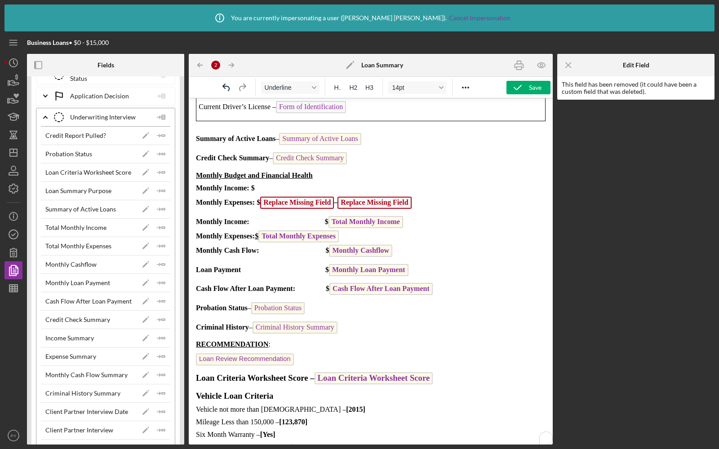
click at [281, 184] on p "Monthly Income: $" at bounding box center [370, 188] width 349 height 8
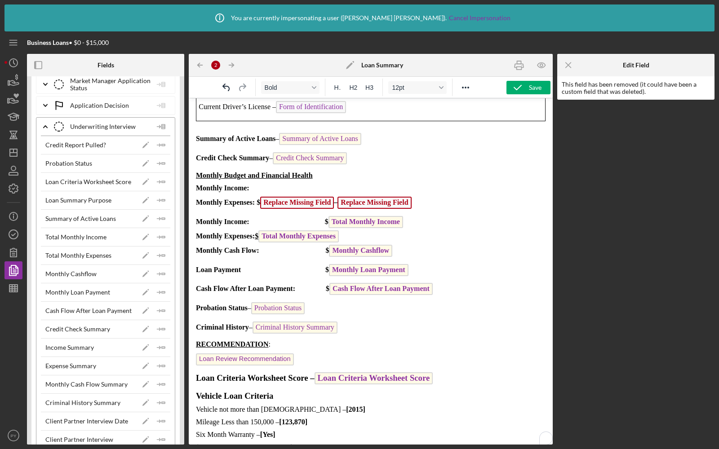
scroll to position [2914, 0]
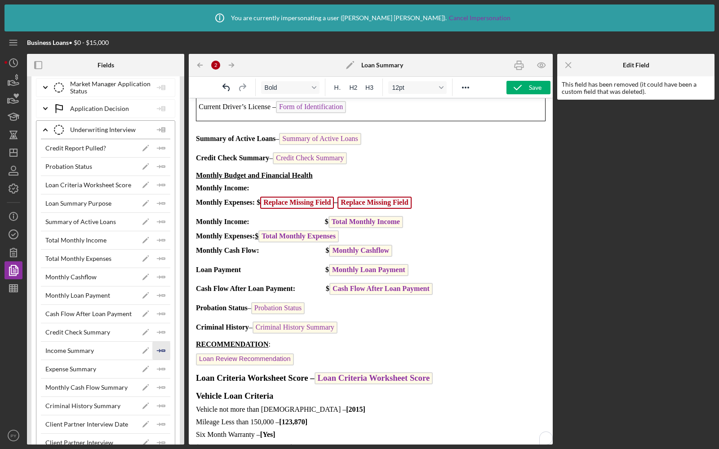
click at [162, 342] on icon "Icon/Insert Field" at bounding box center [161, 351] width 18 height 18
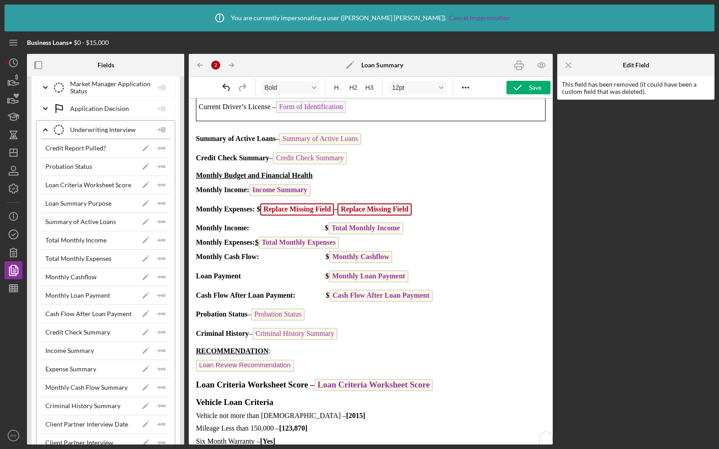
drag, startPoint x: 424, startPoint y: 205, endPoint x: 305, endPoint y: 198, distance: 119.3
click at [305, 198] on body "STAFF SUMMARY AND RECOMMENDATION CLIENT – Primary Borrower Full Name Amount Req…" at bounding box center [370, 249] width 349 height 755
click at [297, 203] on span "Replace Missing Field" at bounding box center [297, 209] width 74 height 12
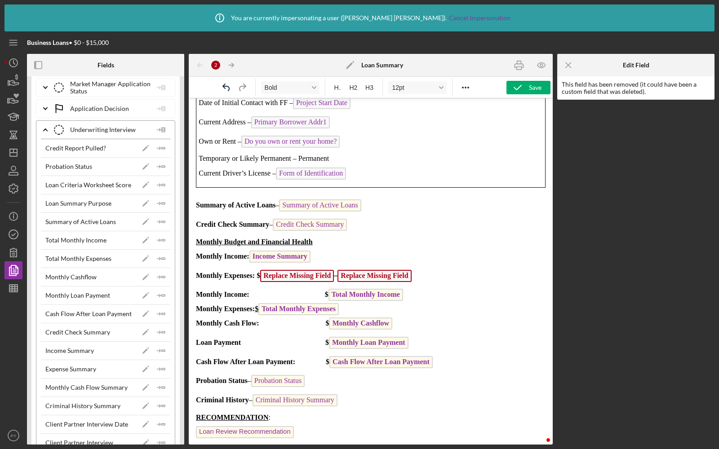
scroll to position [168, 0]
click at [292, 273] on span "Replace Missing Field" at bounding box center [297, 276] width 74 height 12
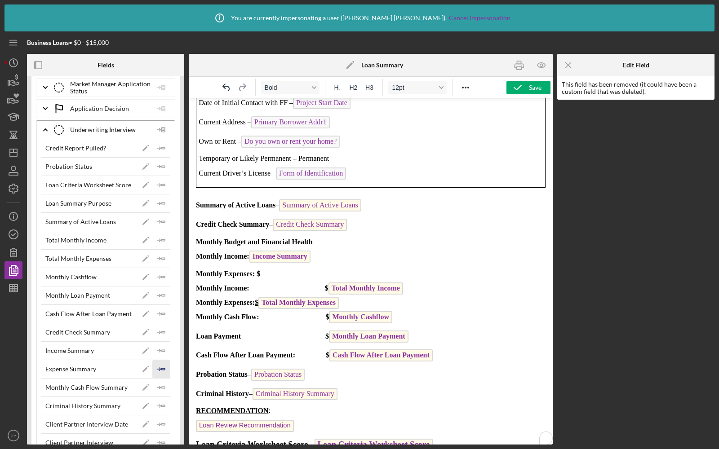
click at [155, 360] on icon "Icon/Insert Field" at bounding box center [161, 369] width 18 height 18
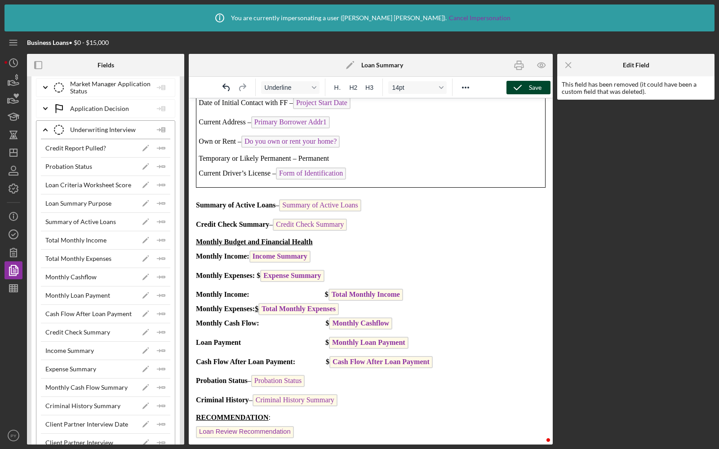
click at [526, 93] on icon "button" at bounding box center [517, 87] width 22 height 22
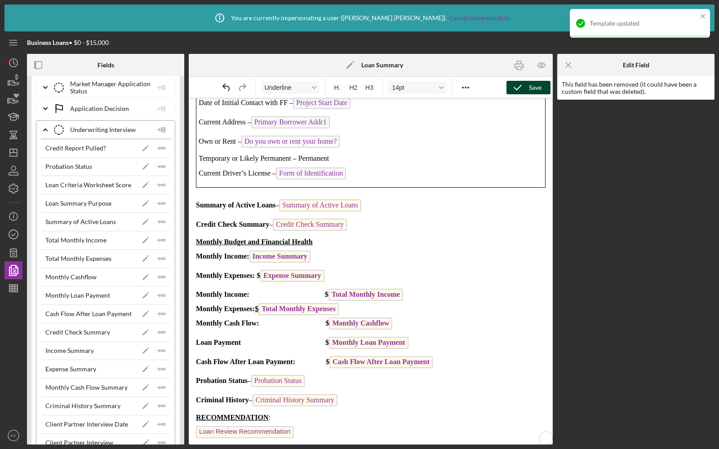
click at [250, 254] on span "Monthly Income: Income Summary" at bounding box center [253, 256] width 115 height 8
click at [265, 253] on span "Income Summary" at bounding box center [279, 257] width 61 height 12
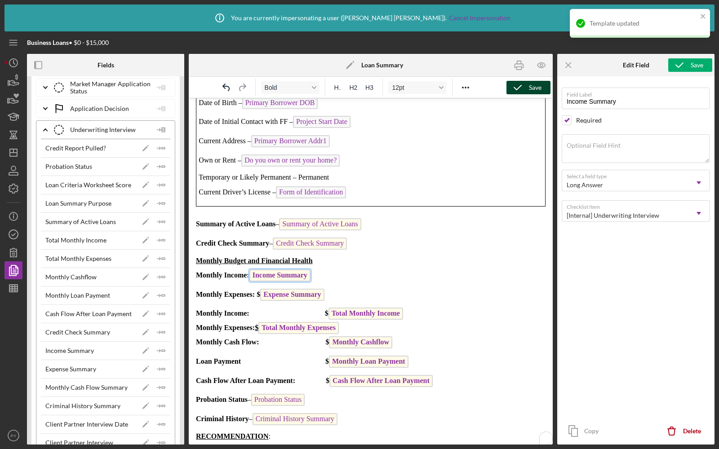
scroll to position [149, 0]
click at [280, 290] on span "Expense Summary" at bounding box center [292, 295] width 64 height 12
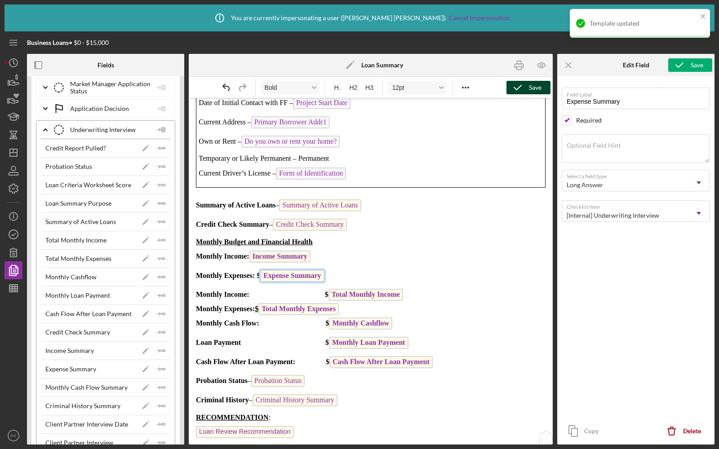
scroll to position [168, 0]
click at [259, 272] on span "Monthly Expenses: $ Expense Summary" at bounding box center [260, 276] width 128 height 8
click at [530, 88] on div "Save" at bounding box center [535, 87] width 13 height 13
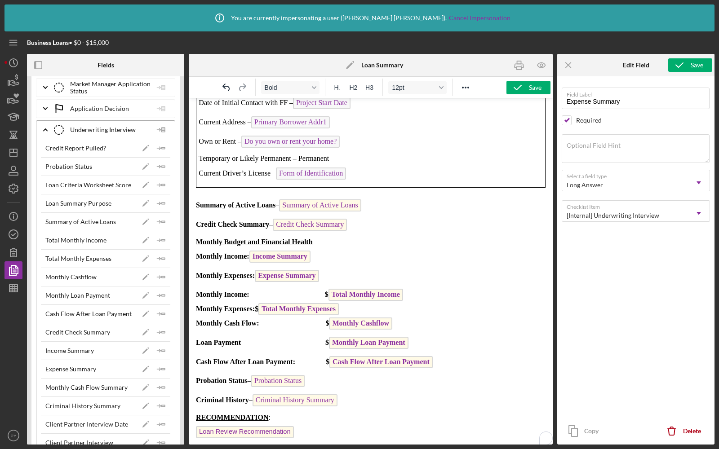
click at [282, 270] on span "Expense Summary" at bounding box center [287, 276] width 64 height 12
click at [530, 91] on div "Save" at bounding box center [535, 87] width 13 height 13
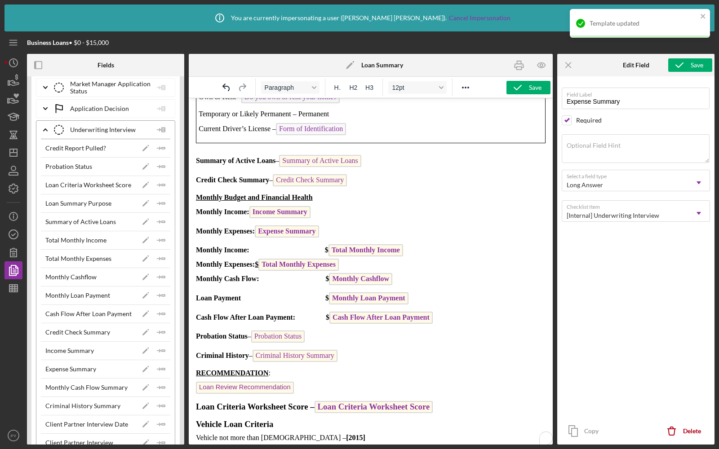
scroll to position [212, 0]
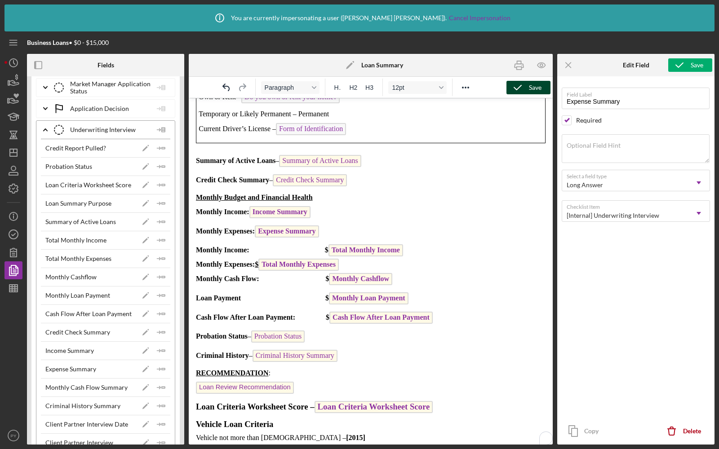
click at [521, 86] on icon "button" at bounding box center [517, 87] width 22 height 22
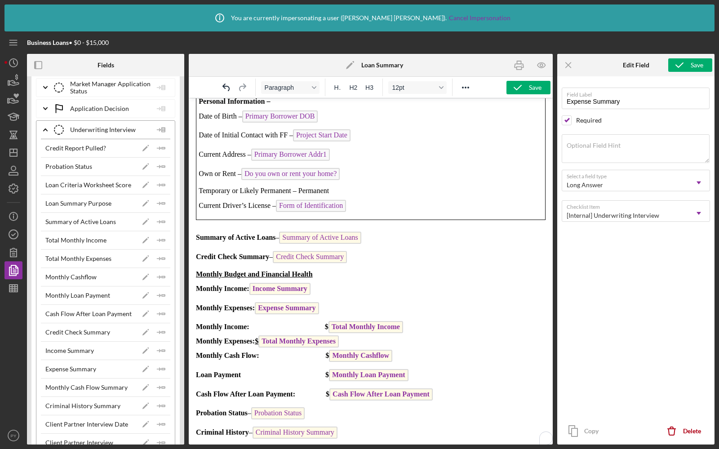
scroll to position [137, 0]
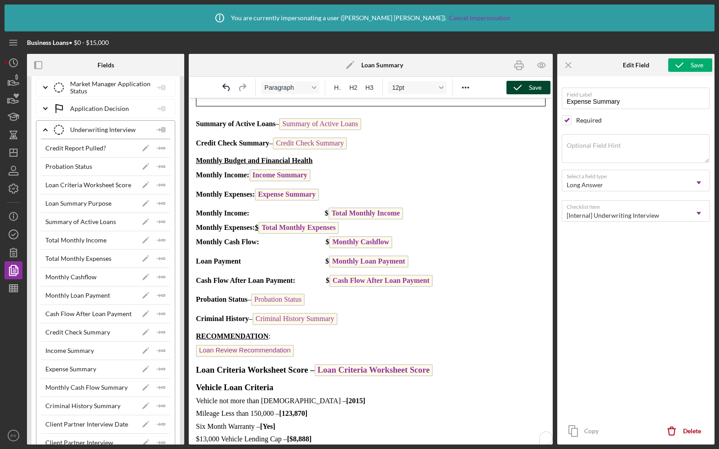
click at [519, 89] on icon "button" at bounding box center [517, 87] width 22 height 22
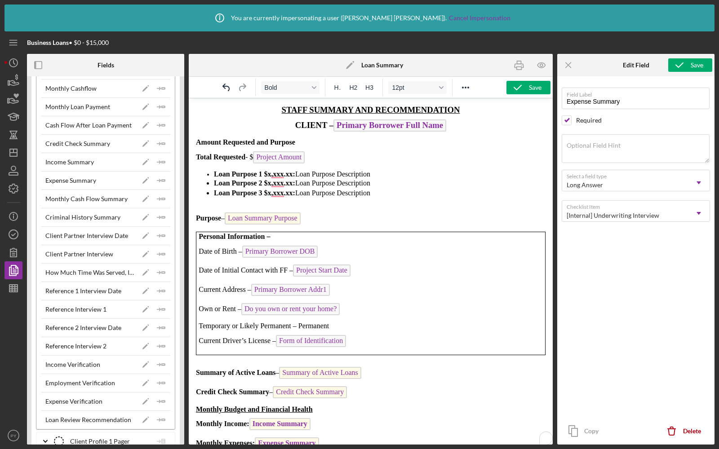
drag, startPoint x: 383, startPoint y: 191, endPoint x: 215, endPoint y: 173, distance: 169.4
click at [215, 173] on ul "Loan Purpose 1 $x,xxx.xx: Loan Purpose Description Loan Purpose 2 $x,xxx.xx: Lo…" at bounding box center [370, 184] width 349 height 28
click at [256, 178] on li "Loan Purpose 2 $x,xxx.xx: Loan Purpose Description" at bounding box center [380, 183] width 332 height 10
drag, startPoint x: 385, startPoint y: 190, endPoint x: 213, endPoint y: 176, distance: 171.7
click at [213, 176] on ul "Loan Purpose 1 $x,xxx.xx: Loan Purpose Description Loan Purpose 2 $x,xxx.xx: Lo…" at bounding box center [370, 184] width 349 height 28
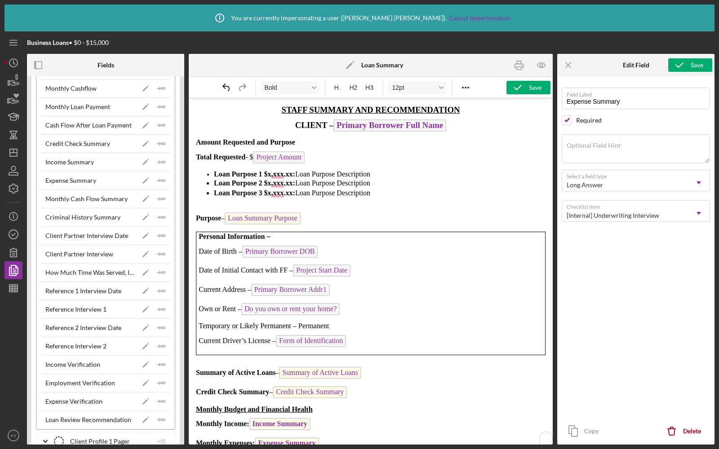
click at [270, 181] on strong "Loan Purpose 2 $x,xxx.xx:" at bounding box center [254, 183] width 81 height 8
click at [370, 189] on span "Loan Purpose 3 $x,xxx.xx: Loan Purpose Description" at bounding box center [292, 193] width 156 height 8
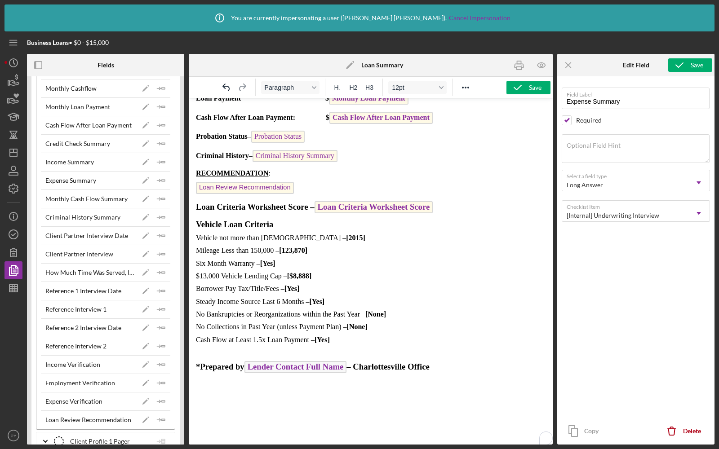
click at [281, 234] on span "Vehicle not more than 10 years old – [2015]" at bounding box center [281, 238] width 171 height 8
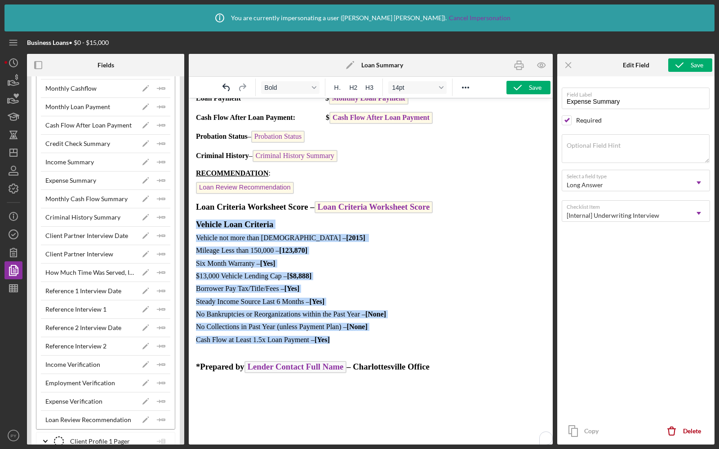
drag, startPoint x: 195, startPoint y: 216, endPoint x: 359, endPoint y: 336, distance: 202.9
click at [359, 336] on body "STAFF SUMMARY AND RECOMMENDATION CLIENT – Primary Borrower Full Name Amount Req…" at bounding box center [370, 71] width 349 height 755
click at [374, 336] on p "Cash Flow at Least 1.5x Loan Payment – [Yes]" at bounding box center [366, 340] width 341 height 8
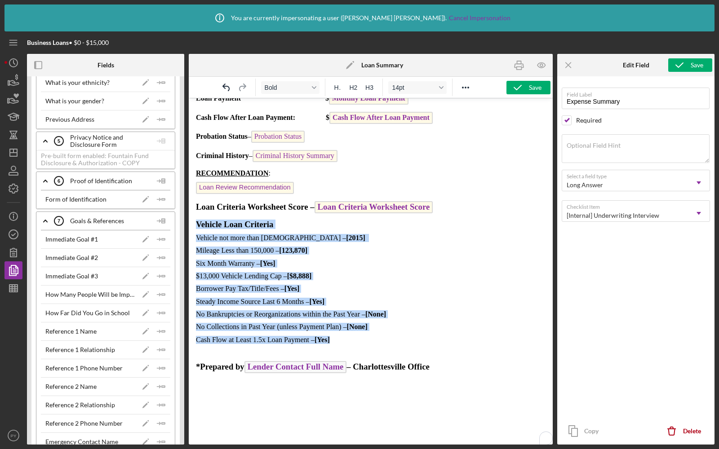
drag, startPoint x: 345, startPoint y: 332, endPoint x: 195, endPoint y: 213, distance: 190.9
click at [196, 213] on body "STAFF SUMMARY AND RECOMMENDATION CLIENT – Primary Borrower Full Name Amount Req…" at bounding box center [370, 71] width 349 height 755
click at [341, 260] on p "Six Month Warranty – [Yes]" at bounding box center [366, 264] width 341 height 8
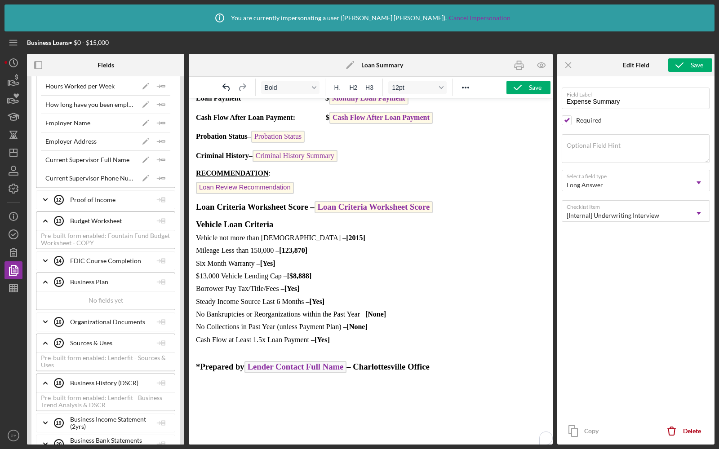
scroll to position [2455, 0]
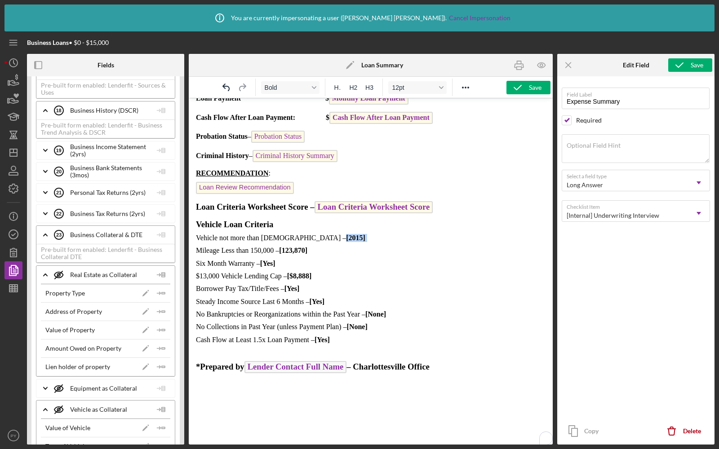
drag, startPoint x: 334, startPoint y: 230, endPoint x: 304, endPoint y: 231, distance: 30.5
click at [304, 234] on p "Vehicle not more than 10 years old – [2015]" at bounding box center [366, 238] width 341 height 8
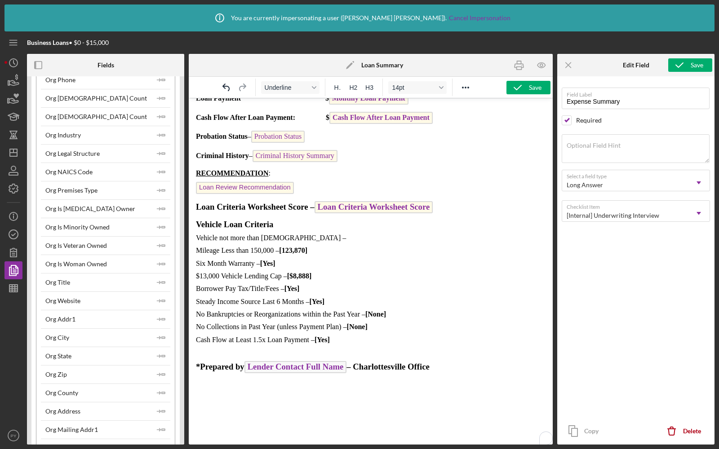
scroll to position [0, 0]
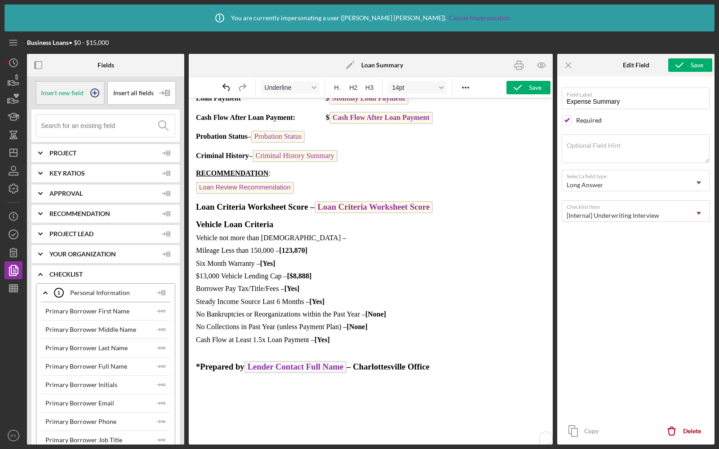
click at [76, 91] on span "Insert new field" at bounding box center [62, 92] width 43 height 7
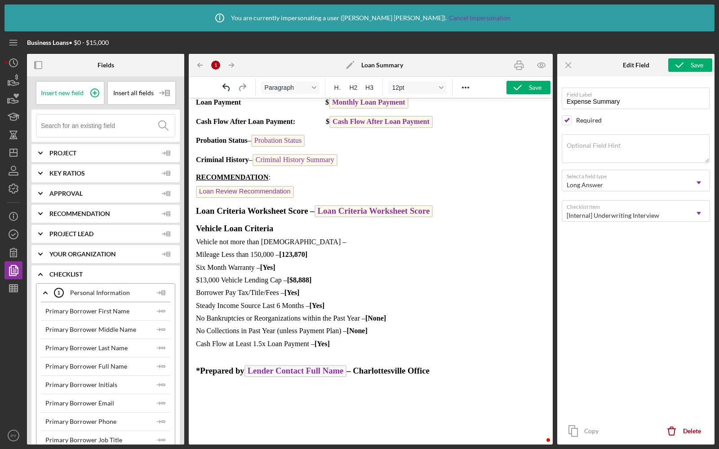
click at [314, 238] on p "Vehicle not more than 10 years old –" at bounding box center [366, 242] width 341 height 8
click at [94, 95] on icon at bounding box center [95, 93] width 22 height 22
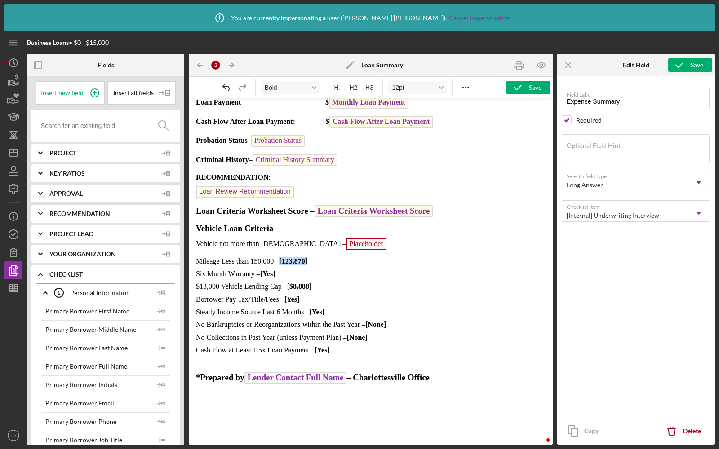
drag, startPoint x: 311, startPoint y: 255, endPoint x: 280, endPoint y: 255, distance: 31.4
click at [280, 257] on p "Mileage Less than 150,000 – [123,870]" at bounding box center [366, 261] width 341 height 8
click at [86, 97] on icon at bounding box center [95, 93] width 22 height 22
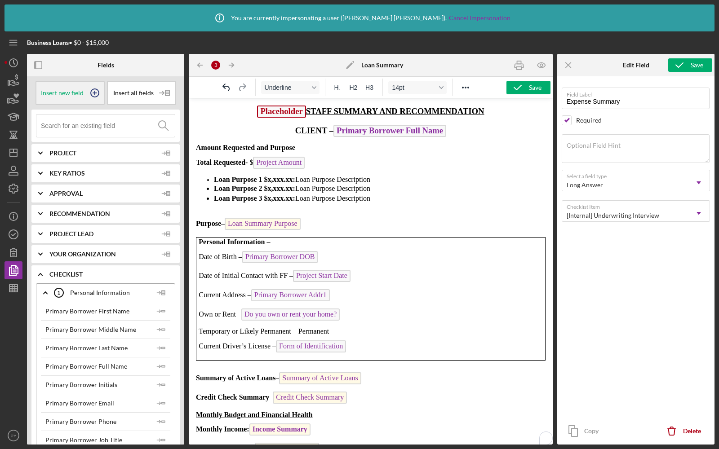
scroll to position [0, 0]
click at [271, 113] on span "Placeholder" at bounding box center [257, 112] width 49 height 12
checkbox input "false"
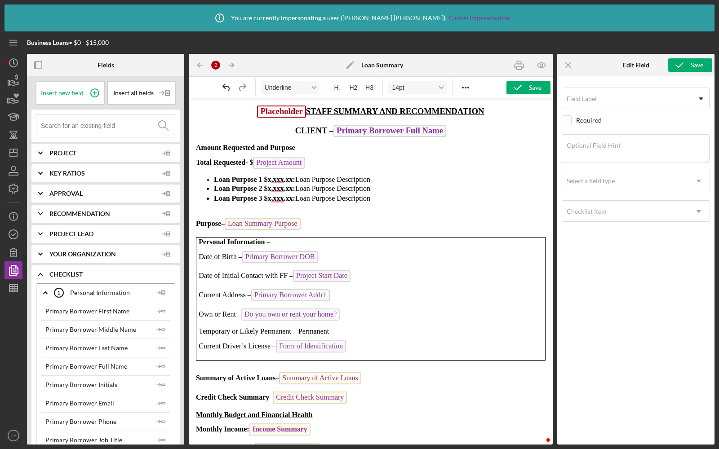
click at [290, 113] on span "Placeholder" at bounding box center [281, 112] width 49 height 12
click at [287, 112] on span "Placeholder" at bounding box center [281, 112] width 49 height 12
click at [306, 112] on span "﻿ Placeholder STAFF SUMMARY AND RECOMMENDATION" at bounding box center [370, 110] width 227 height 9
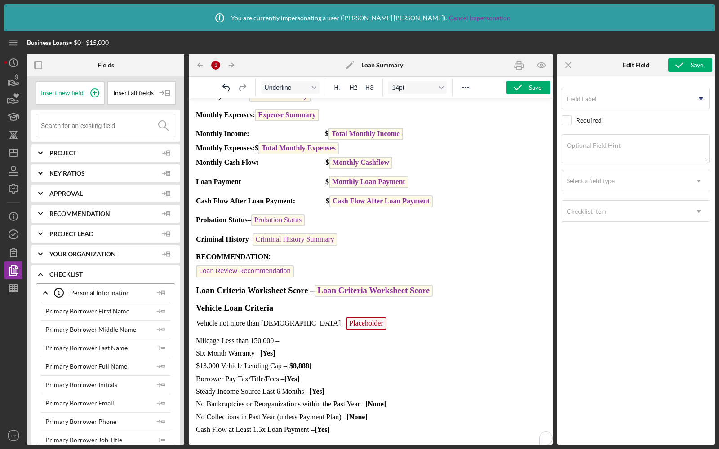
scroll to position [418, 0]
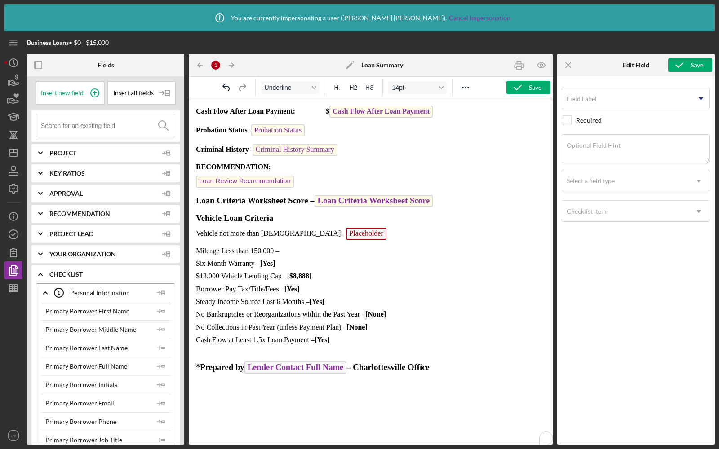
click at [295, 247] on p "Mileage Less than 150,000 –" at bounding box center [366, 251] width 341 height 8
click at [89, 97] on icon at bounding box center [95, 93] width 22 height 22
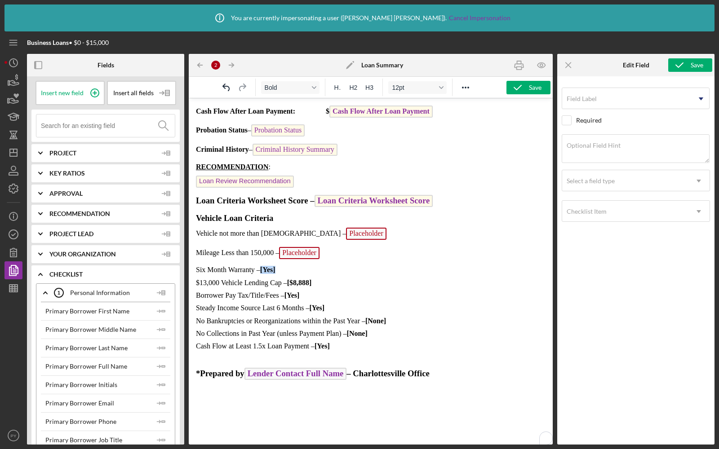
drag, startPoint x: 281, startPoint y: 261, endPoint x: 262, endPoint y: 262, distance: 18.9
click at [262, 266] on p "Six Month Warranty – [Yes]" at bounding box center [366, 270] width 341 height 8
click at [93, 90] on icon at bounding box center [95, 93] width 22 height 22
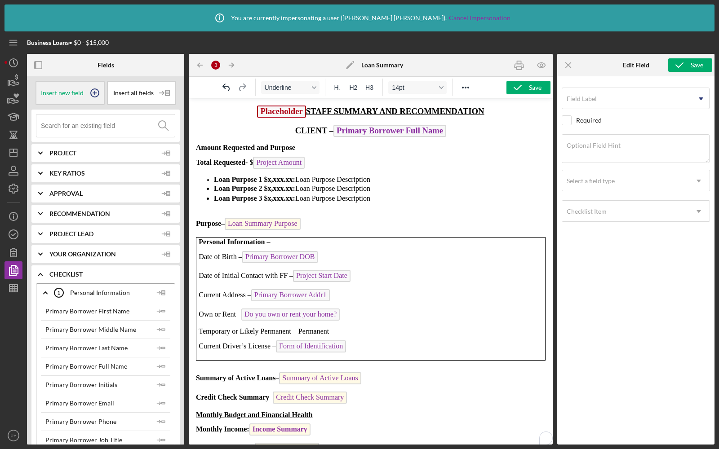
scroll to position [0, 0]
click at [289, 111] on span "Placeholder" at bounding box center [281, 112] width 49 height 12
click at [305, 111] on span "Placeholder" at bounding box center [281, 112] width 49 height 12
click at [307, 111] on span "﻿ Placeholder STAFF SUMMARY AND RECOMMENDATION" at bounding box center [370, 110] width 227 height 9
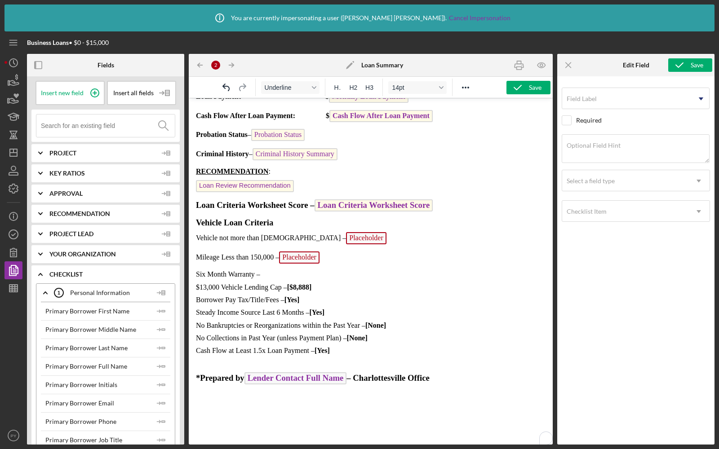
scroll to position [424, 0]
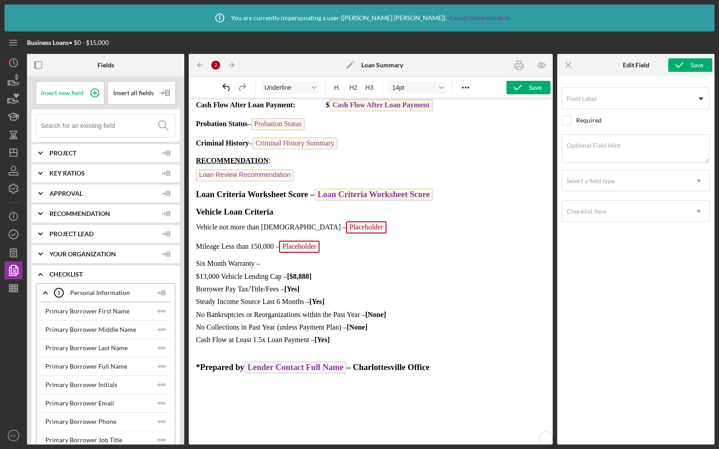
click at [274, 260] on p "Six Month Warranty –" at bounding box center [366, 264] width 341 height 8
click at [272, 260] on p "Six Month Warranty –" at bounding box center [366, 264] width 341 height 8
click at [88, 97] on icon at bounding box center [95, 93] width 22 height 22
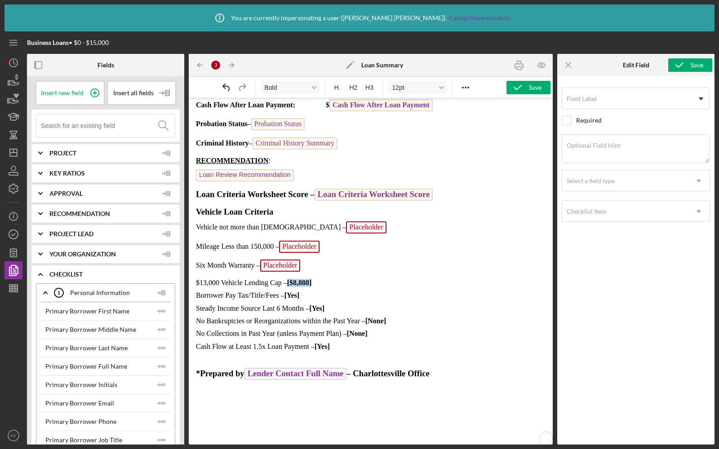
drag, startPoint x: 322, startPoint y: 276, endPoint x: 288, endPoint y: 274, distance: 34.2
click at [288, 279] on p "$13,000 Vehicle Lending Cap – [$8,888]" at bounding box center [366, 283] width 341 height 8
click at [298, 279] on p "$13,000 Vehicle Lending Cap –" at bounding box center [366, 283] width 341 height 8
click at [81, 91] on span "Insert new field" at bounding box center [62, 92] width 43 height 7
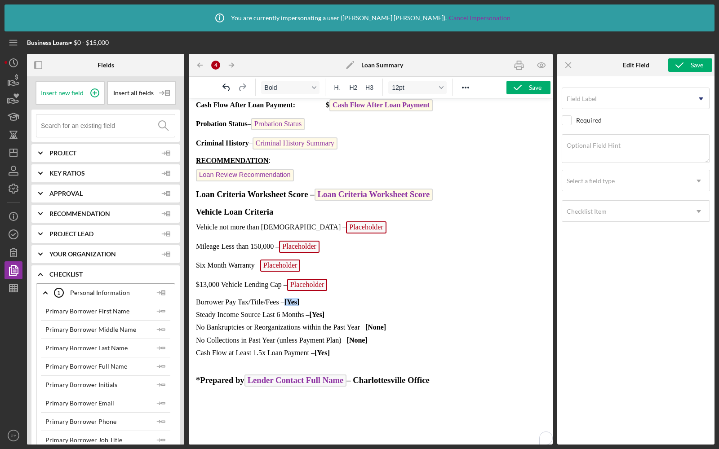
drag, startPoint x: 302, startPoint y: 294, endPoint x: 286, endPoint y: 294, distance: 16.6
click at [286, 298] on p "Borrower Pay Tax/Title/Fees – [Yes]" at bounding box center [366, 302] width 341 height 8
click at [311, 298] on p "Borrower Pay Tax/Title/Fees – [Yes]" at bounding box center [366, 302] width 341 height 8
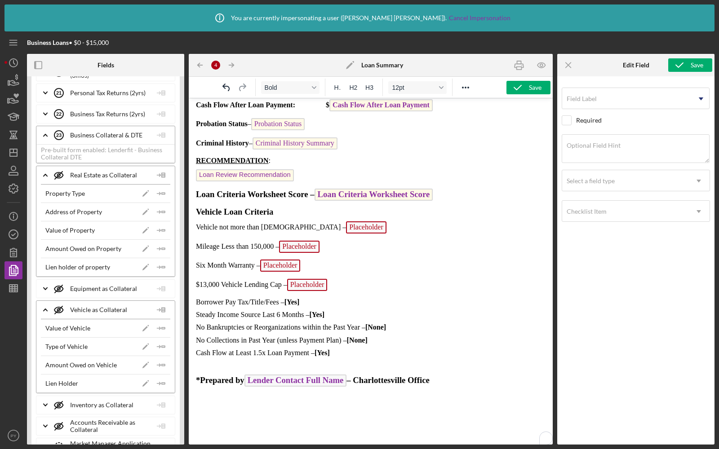
scroll to position [2606, 0]
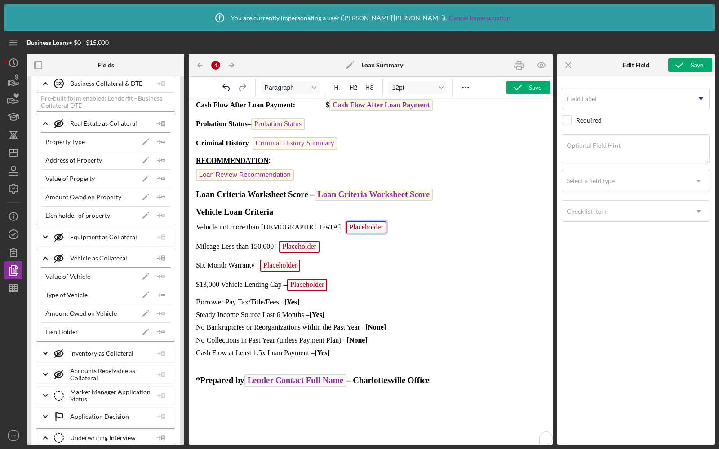
click at [346, 223] on span "Placeholder" at bounding box center [366, 227] width 40 height 12
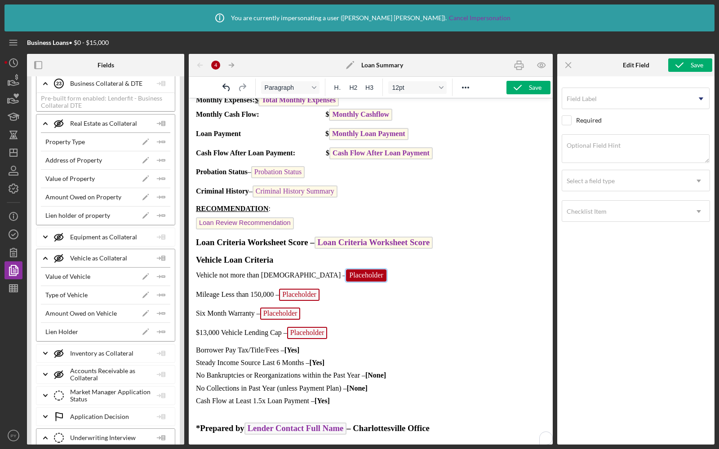
scroll to position [373, 0]
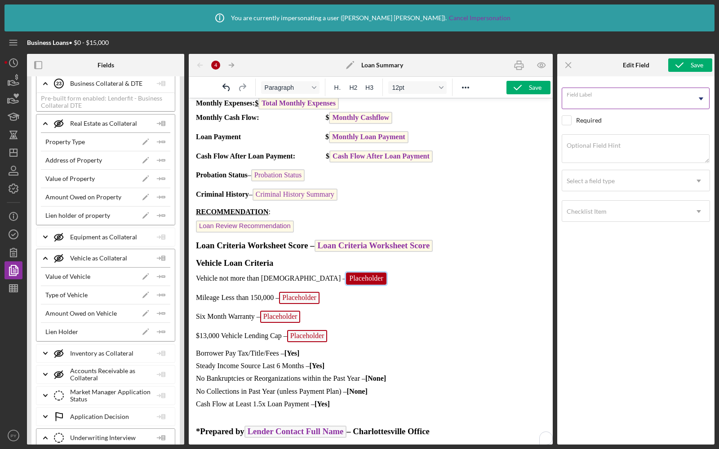
click at [594, 104] on input "Field Label" at bounding box center [635, 99] width 148 height 22
click at [567, 66] on icon "Icon/Menu Close" at bounding box center [568, 65] width 20 height 20
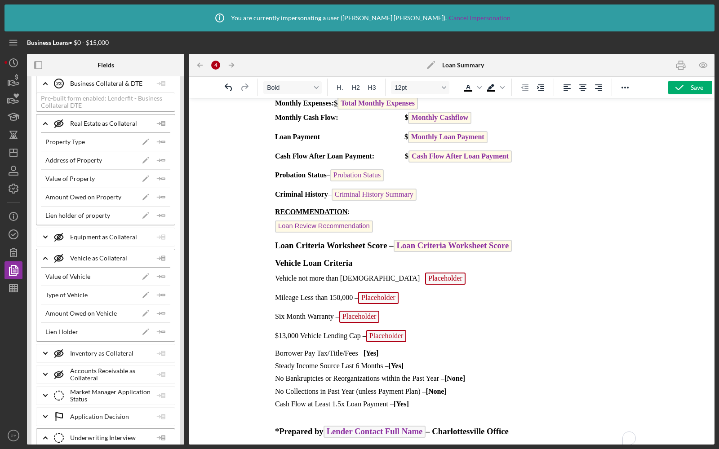
click at [421, 349] on p "Borrower Pay Tax/Title/Fees – [Yes]" at bounding box center [446, 353] width 345 height 8
drag, startPoint x: 275, startPoint y: 256, endPoint x: 358, endPoint y: 259, distance: 83.2
click at [358, 259] on p "Vehicle Loan Criteria" at bounding box center [446, 263] width 345 height 9
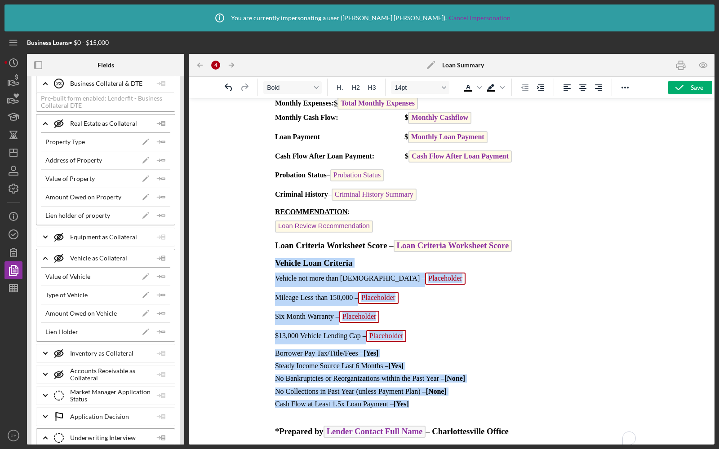
drag, startPoint x: 275, startPoint y: 256, endPoint x: 457, endPoint y: 398, distance: 230.4
click at [457, 398] on body "STAFF SUMMARY AND RECOMMENDATION CLIENT – Primary Borrower Full Name Amount Req…" at bounding box center [451, 122] width 354 height 780
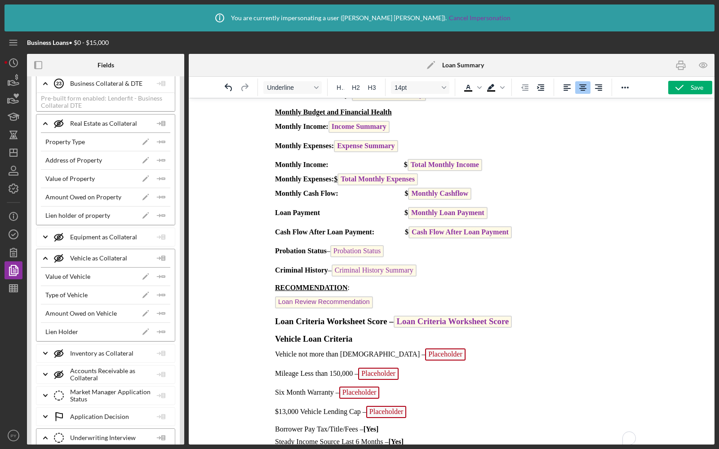
scroll to position [297, 0]
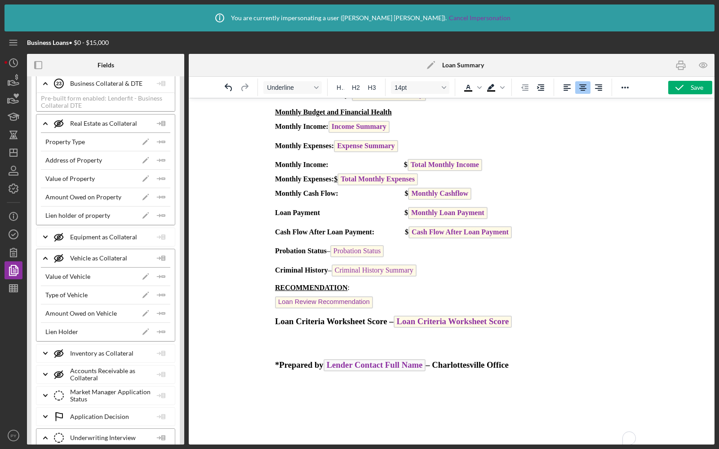
click at [370, 347] on p "To enrich screen reader interactions, please activate Accessibility in Grammarl…" at bounding box center [446, 351] width 345 height 8
click at [286, 347] on p "To enrich screen reader interactions, please activate Accessibility in Grammarl…" at bounding box center [446, 350] width 345 height 7
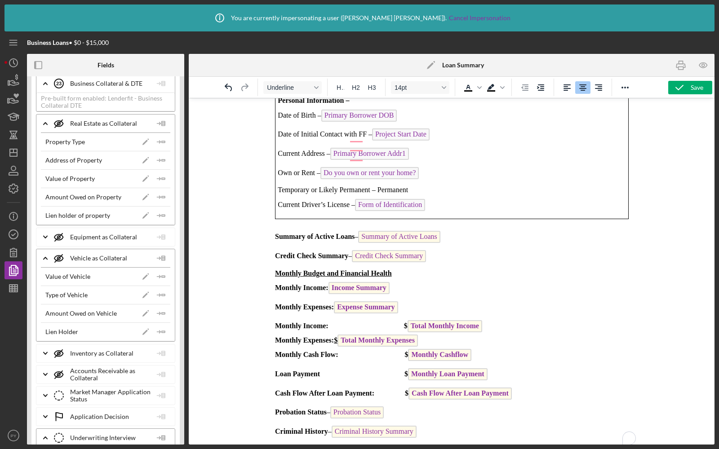
scroll to position [0, 0]
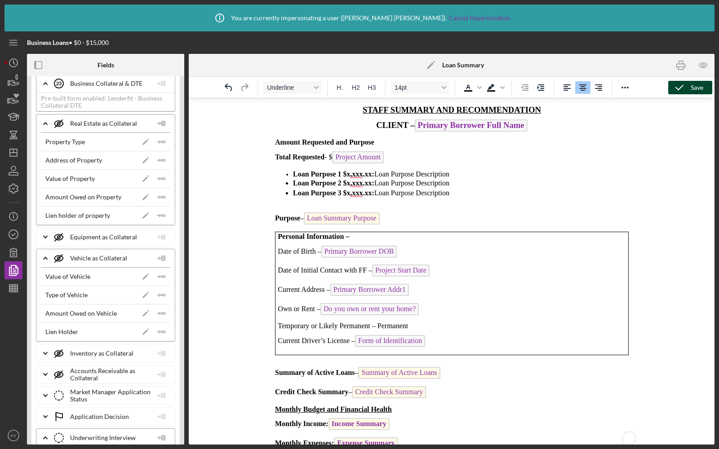
click at [694, 85] on div "Save" at bounding box center [696, 87] width 13 height 13
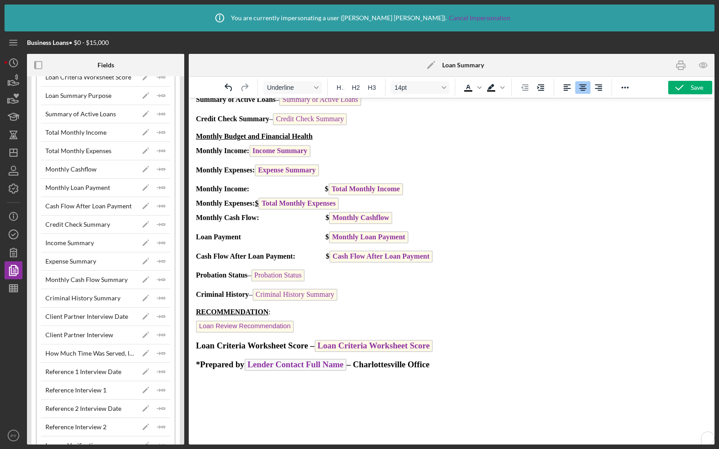
scroll to position [273, 0]
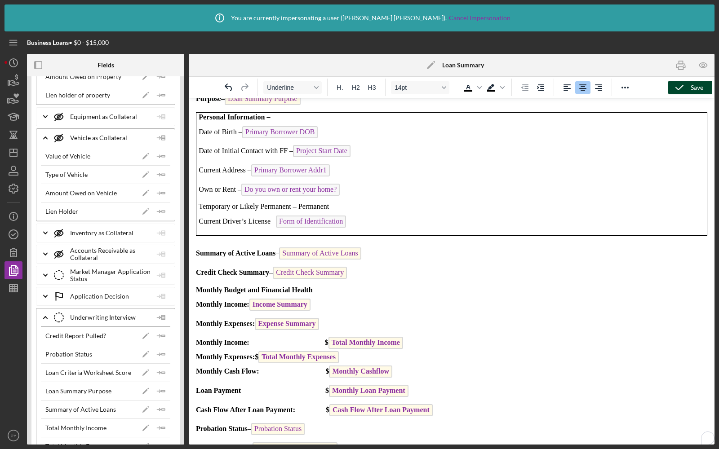
click at [681, 81] on icon "button" at bounding box center [679, 87] width 22 height 22
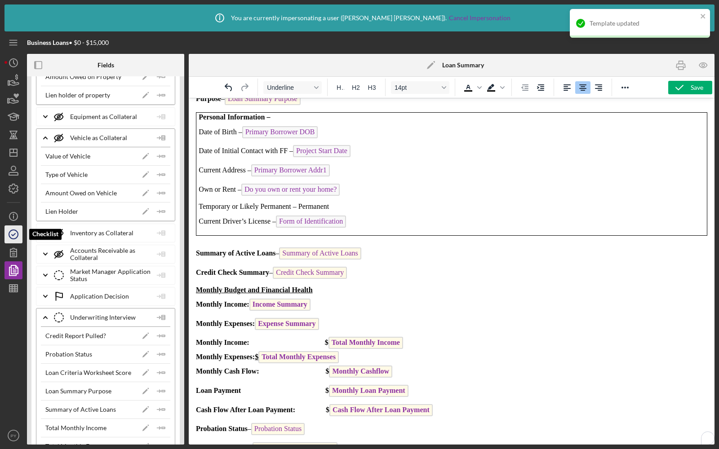
click at [15, 236] on icon "button" at bounding box center [13, 234] width 22 height 22
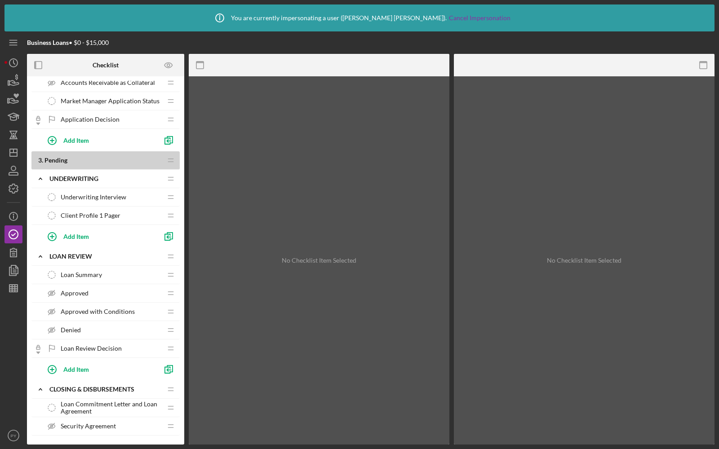
click at [120, 194] on span "Underwriting Interview" at bounding box center [94, 197] width 66 height 7
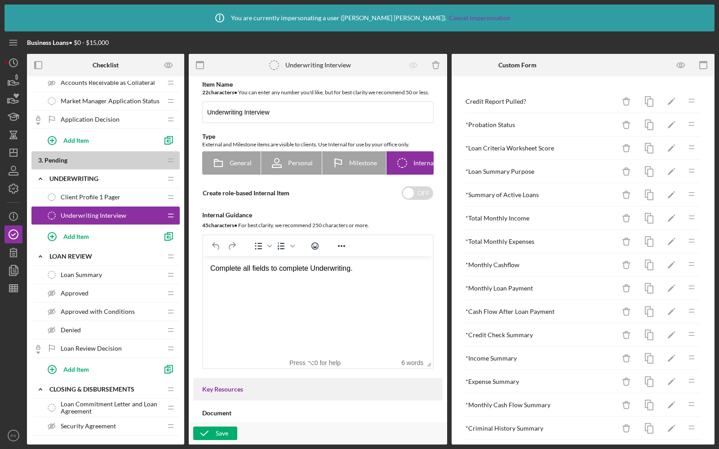
click at [141, 190] on div "Client Profile 1 Pager Client Profile 1 Pager" at bounding box center [102, 197] width 119 height 18
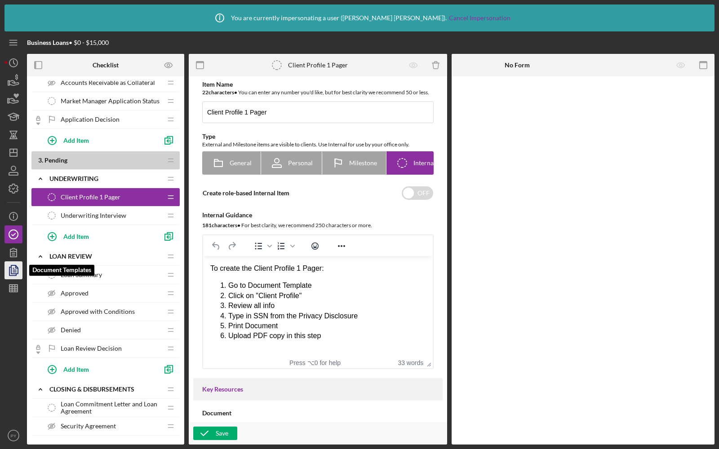
click at [14, 268] on icon "button" at bounding box center [13, 270] width 22 height 22
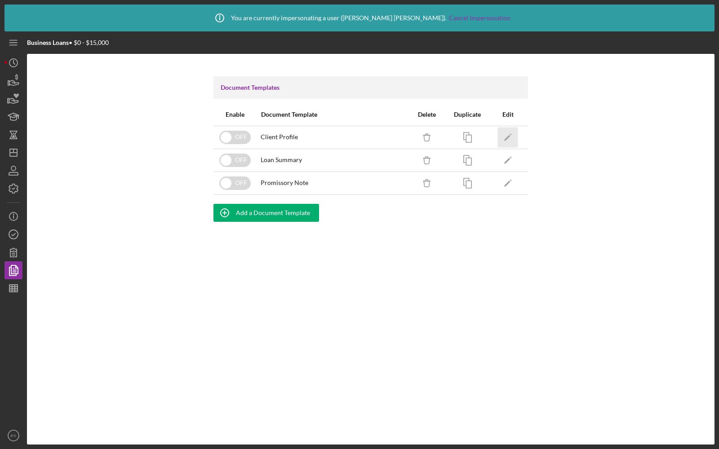
click at [509, 139] on icon "Icon/Edit" at bounding box center [508, 137] width 20 height 20
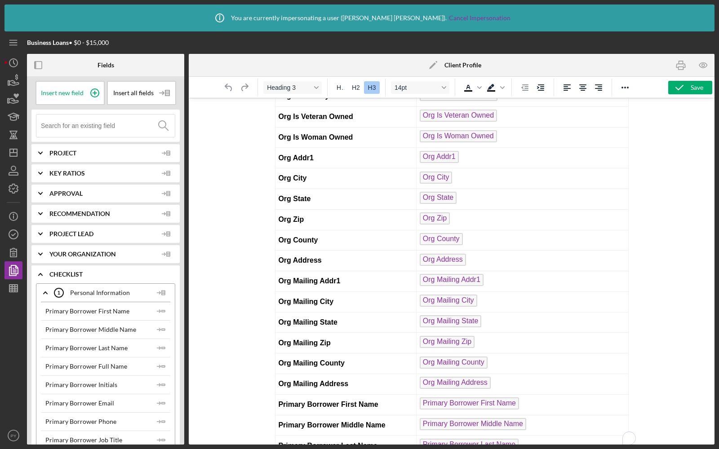
scroll to position [546, 0]
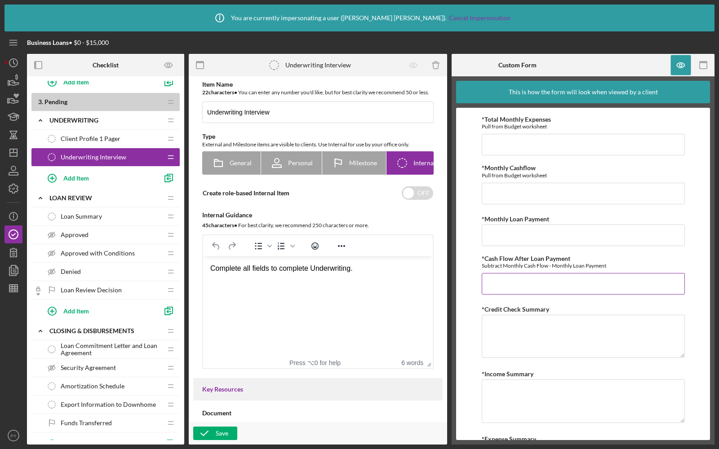
scroll to position [356, 0]
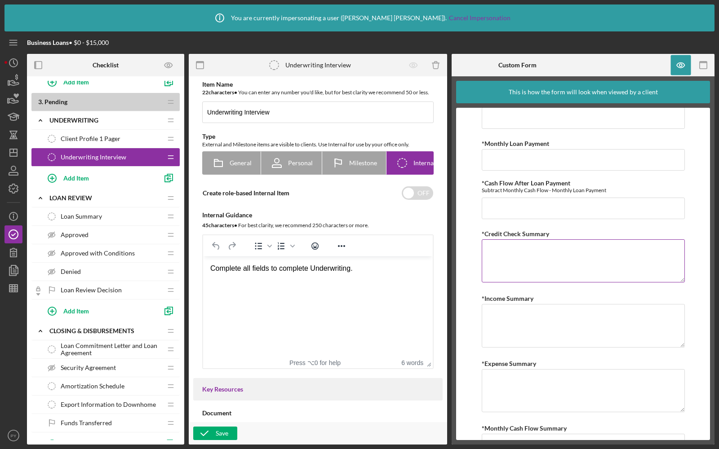
click at [525, 252] on textarea "*Credit Check Summary" at bounding box center [583, 260] width 203 height 43
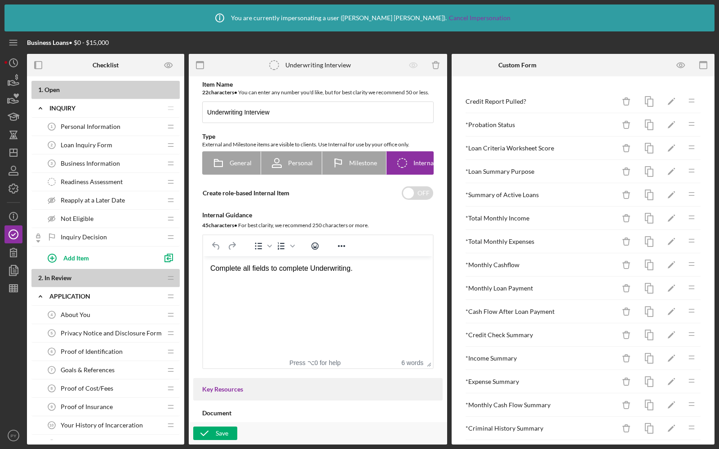
scroll to position [733, 0]
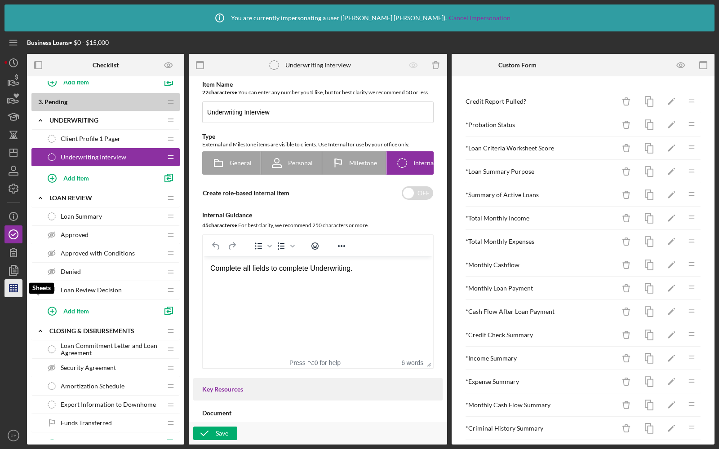
click at [16, 289] on icon "button" at bounding box center [13, 288] width 22 height 22
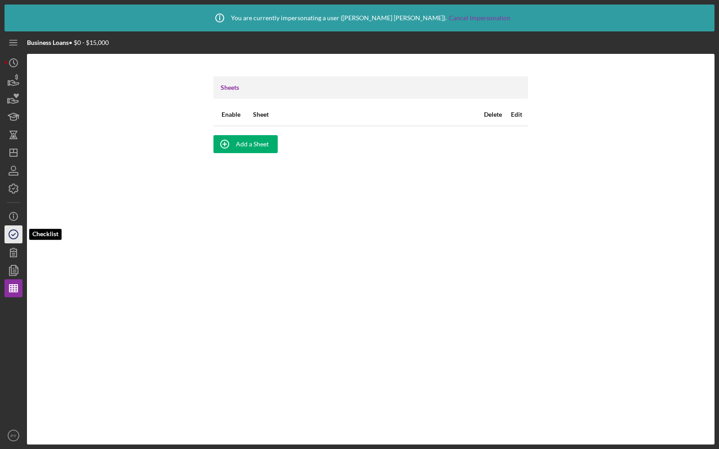
click at [13, 234] on icon "button" at bounding box center [13, 234] width 22 height 22
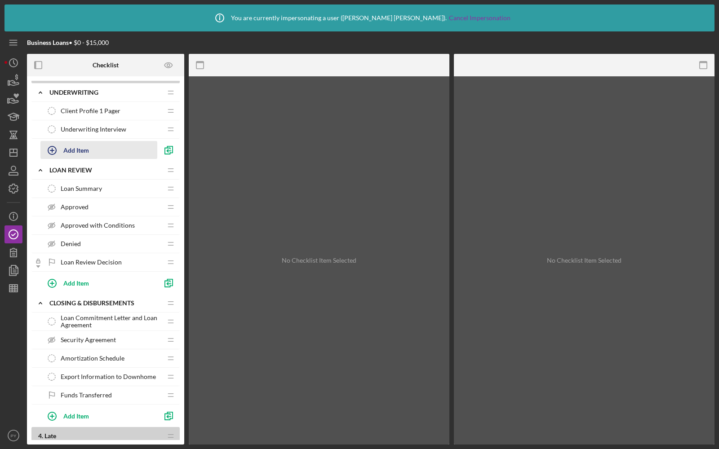
scroll to position [726, 0]
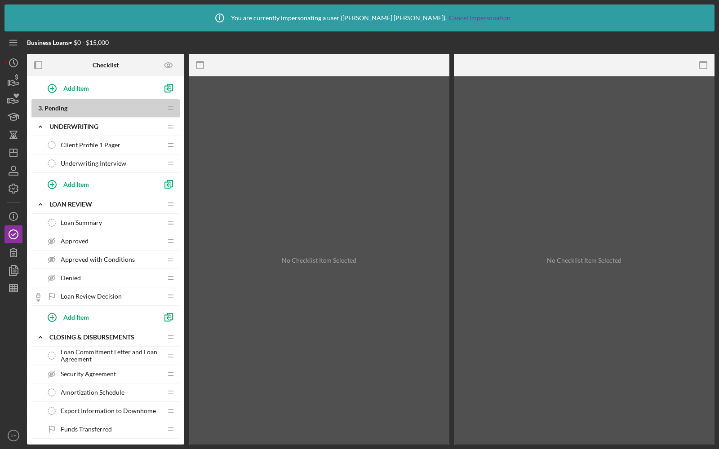
click at [69, 256] on span "Approved with Conditions" at bounding box center [98, 259] width 74 height 7
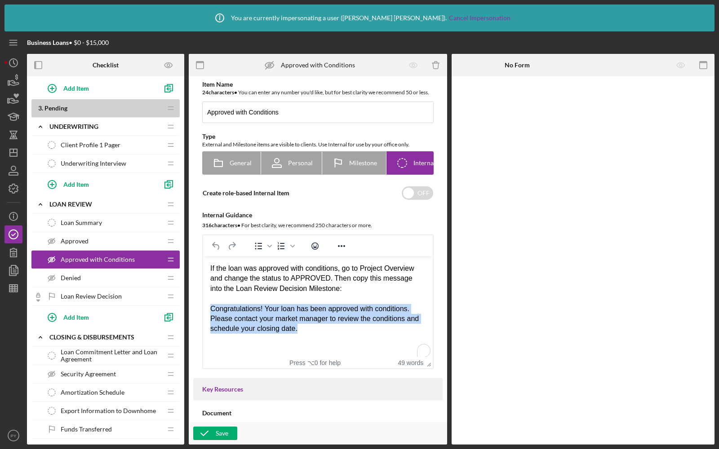
drag, startPoint x: 305, startPoint y: 332, endPoint x: 200, endPoint y: 313, distance: 106.9
click at [203, 313] on html "If the loan was approved with conditions, go to Project Overview and change the…" at bounding box center [318, 298] width 230 height 85
click at [334, 332] on div "Congratulations! Your loan has been approved with conditions. Please contact yo…" at bounding box center [317, 319] width 215 height 30
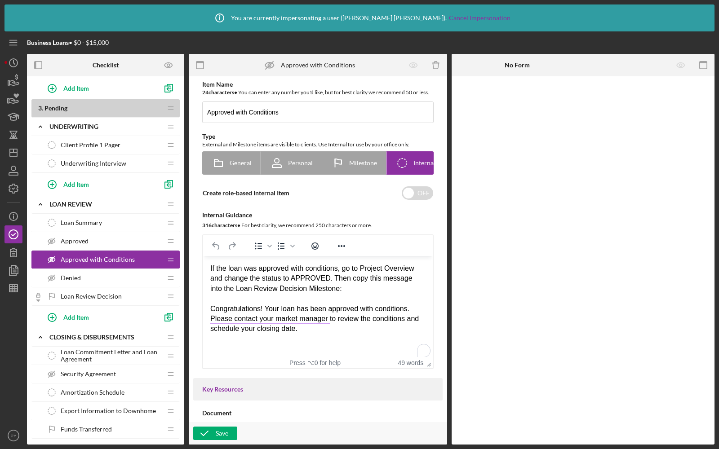
click at [85, 269] on div "Denied Denied" at bounding box center [102, 278] width 119 height 18
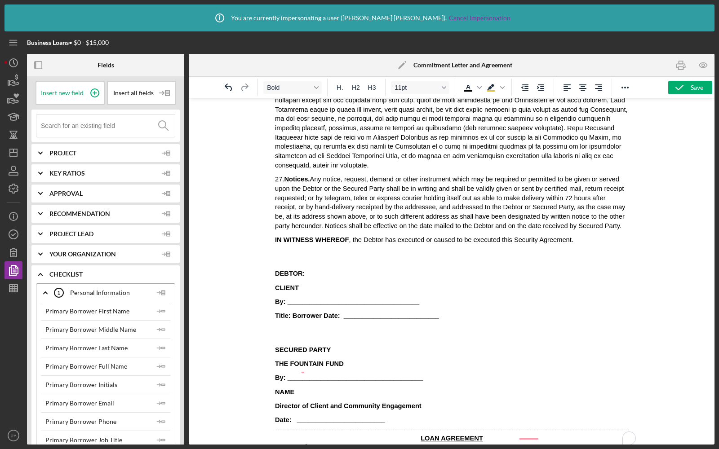
scroll to position [3003, 0]
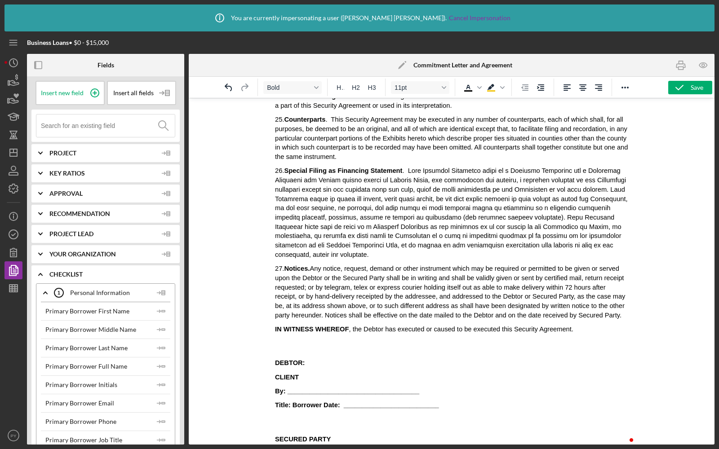
click at [328, 402] on span "Date: __________________________" at bounding box center [380, 405] width 115 height 7
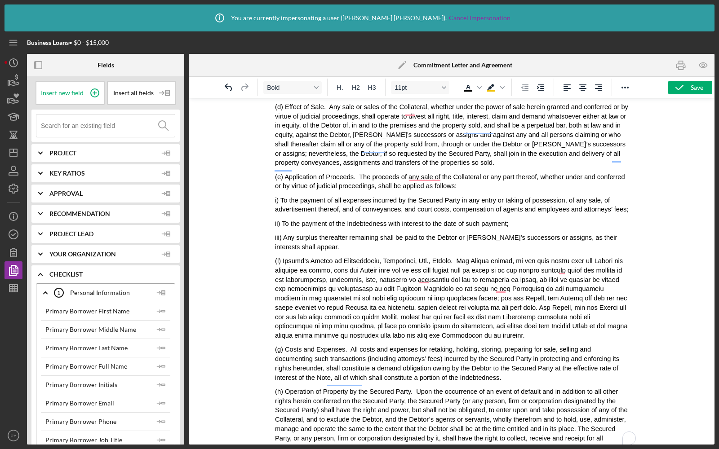
scroll to position [1674, 0]
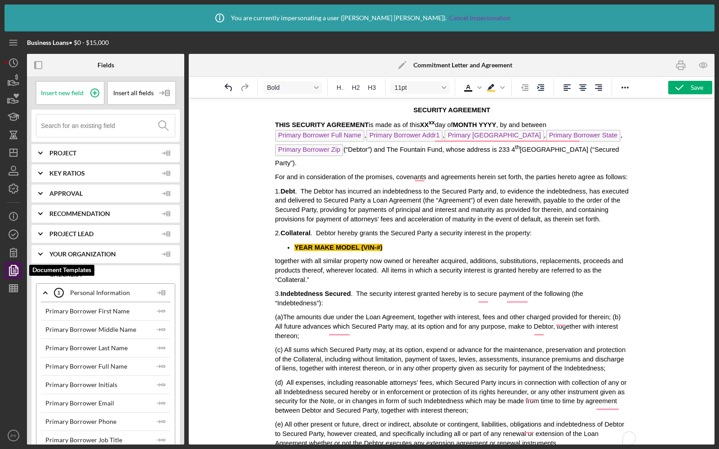
click at [16, 264] on icon "button" at bounding box center [13, 270] width 22 height 22
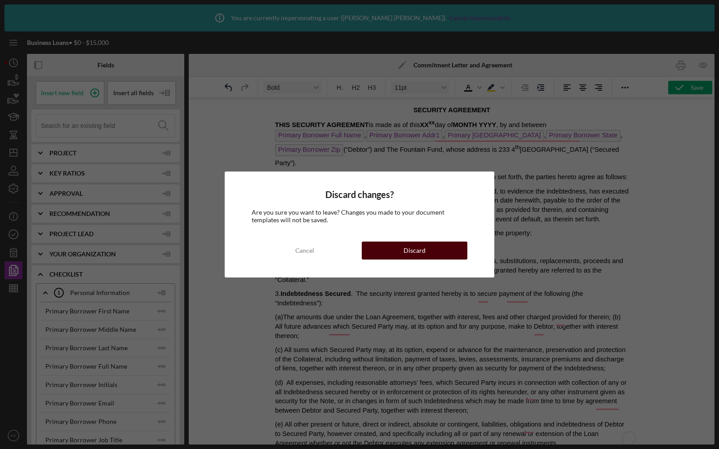
click at [399, 244] on button "Discard" at bounding box center [415, 251] width 106 height 18
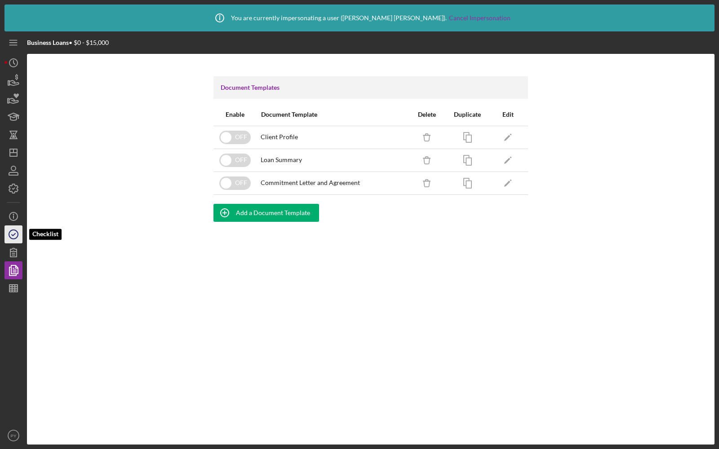
click at [16, 237] on icon "button" at bounding box center [13, 234] width 22 height 22
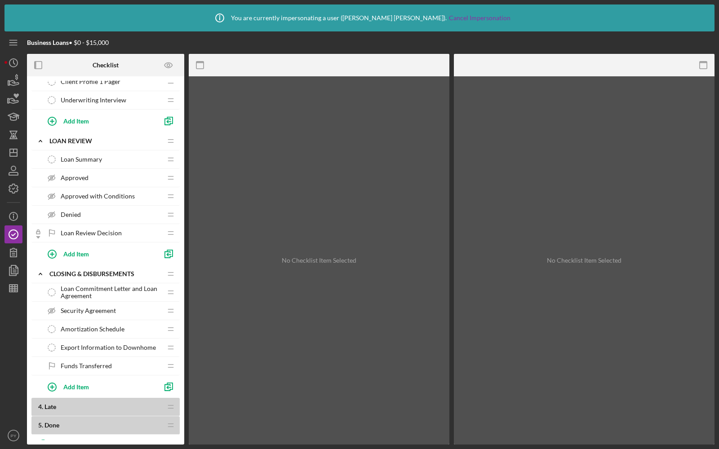
scroll to position [813, 0]
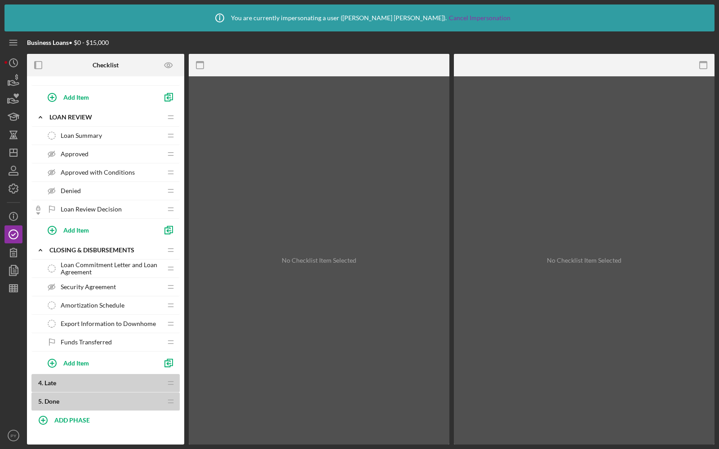
click at [103, 261] on span "Loan Commitment Letter and Loan Agreement" at bounding box center [111, 268] width 101 height 14
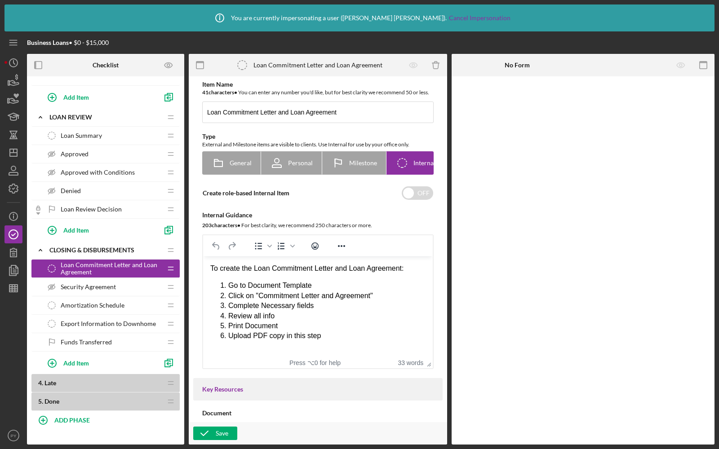
scroll to position [456, 0]
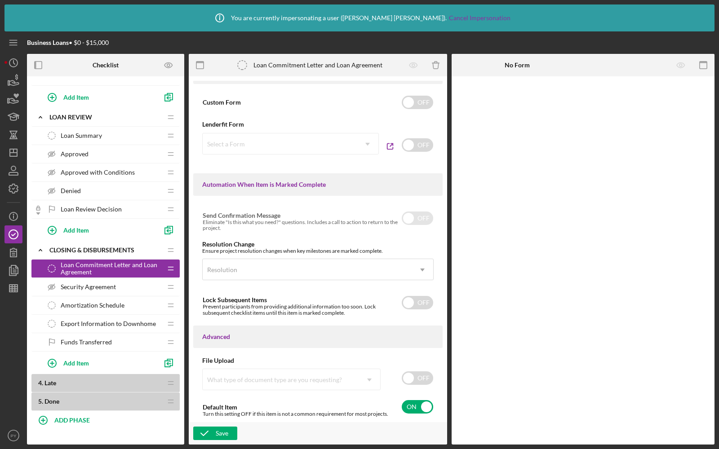
click at [85, 283] on div "Security Agreement Security Agreement" at bounding box center [102, 287] width 119 height 18
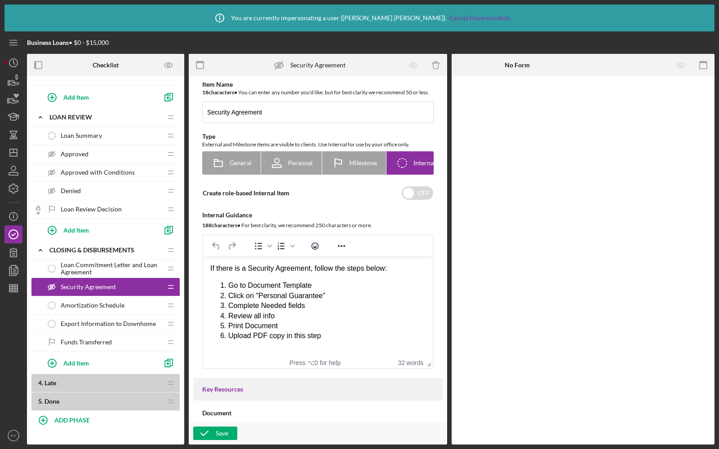
click at [83, 302] on span "Amortization Schedule" at bounding box center [93, 305] width 64 height 7
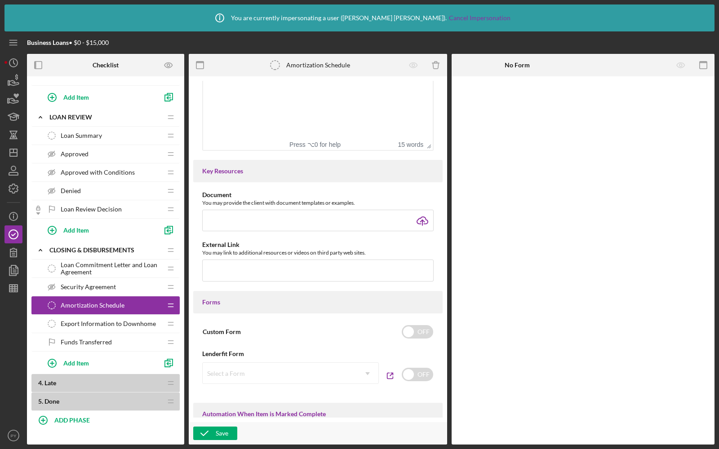
scroll to position [12, 0]
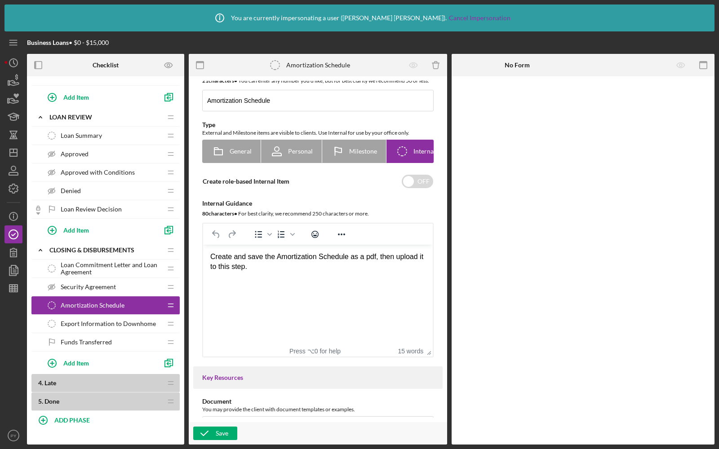
click at [92, 320] on span "Export Information to Downhome" at bounding box center [108, 323] width 95 height 7
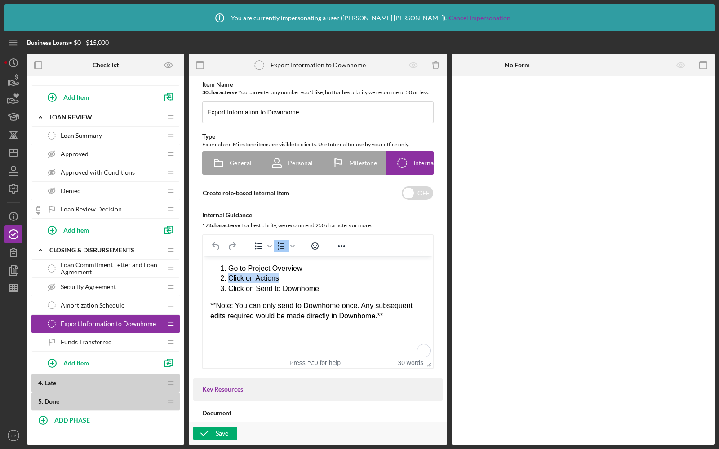
drag, startPoint x: 282, startPoint y: 281, endPoint x: 217, endPoint y: 281, distance: 65.1
click at [217, 281] on ol "Go to Project Overview Click on Actions Click on Send to Downhome" at bounding box center [317, 279] width 215 height 30
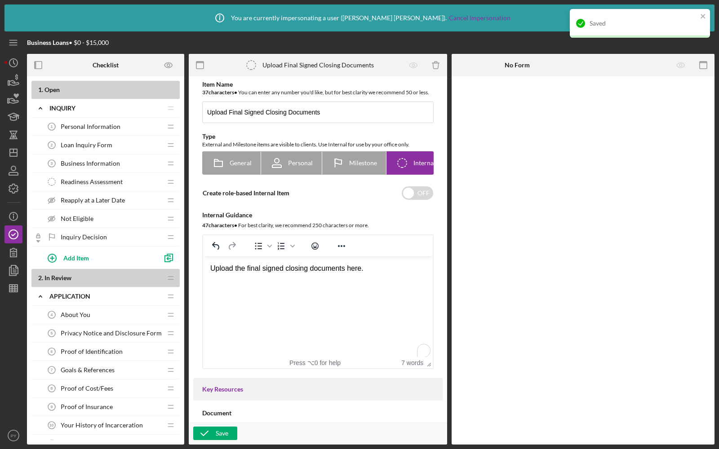
scroll to position [456, 0]
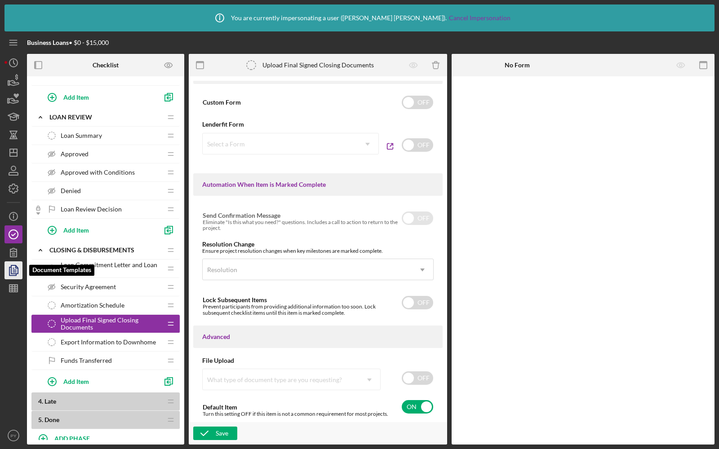
click at [5, 268] on icon "button" at bounding box center [13, 270] width 22 height 22
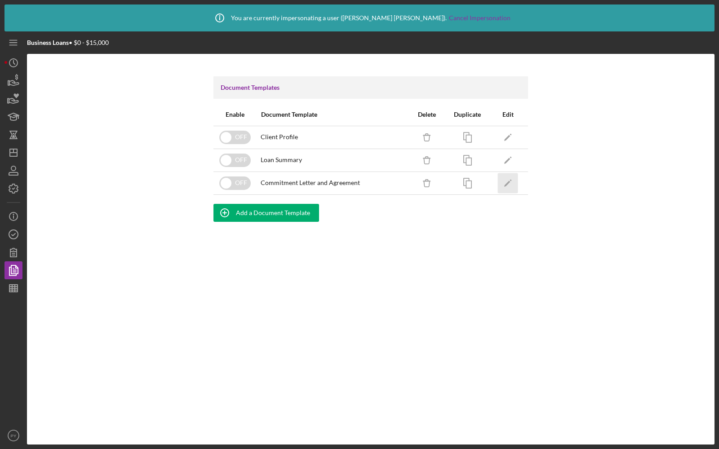
click at [508, 174] on icon "Icon/Edit" at bounding box center [508, 183] width 20 height 20
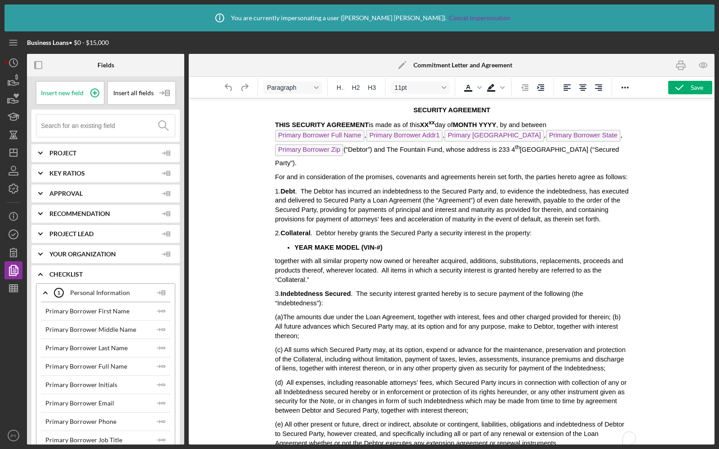
click at [365, 165] on p "THIS SECURITY AGREEMENT is made as of this XX xx day of MONTH YYYY , by and bet…" at bounding box center [451, 143] width 354 height 48
drag, startPoint x: 349, startPoint y: 160, endPoint x: 325, endPoint y: 160, distance: 23.8
click at [325, 160] on p "THIS SECURITY AGREEMENT is made as of this XX xx day of MONTH YYYY , by and bet…" at bounding box center [451, 143] width 354 height 48
click at [13, 271] on icon "button" at bounding box center [13, 270] width 22 height 22
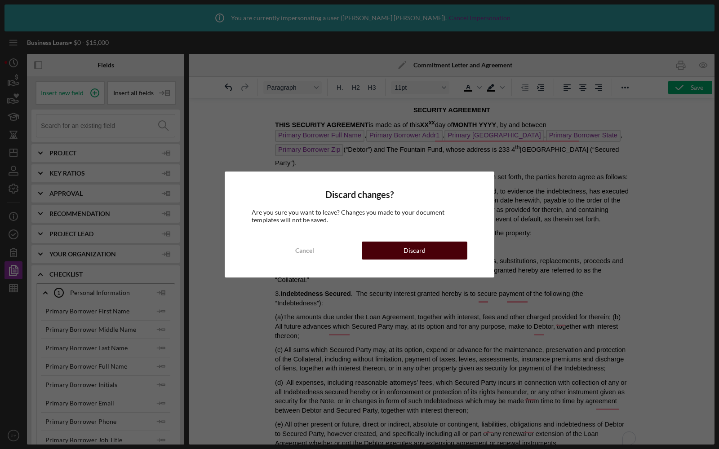
click at [416, 247] on div "Discard" at bounding box center [414, 251] width 22 height 18
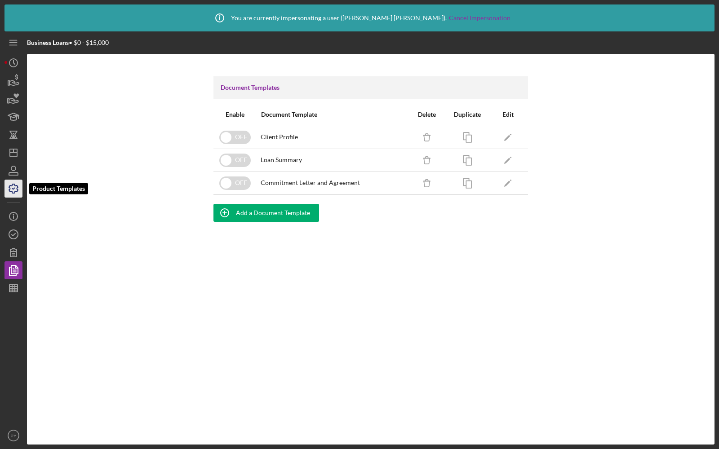
click at [13, 194] on icon "button" at bounding box center [13, 188] width 22 height 22
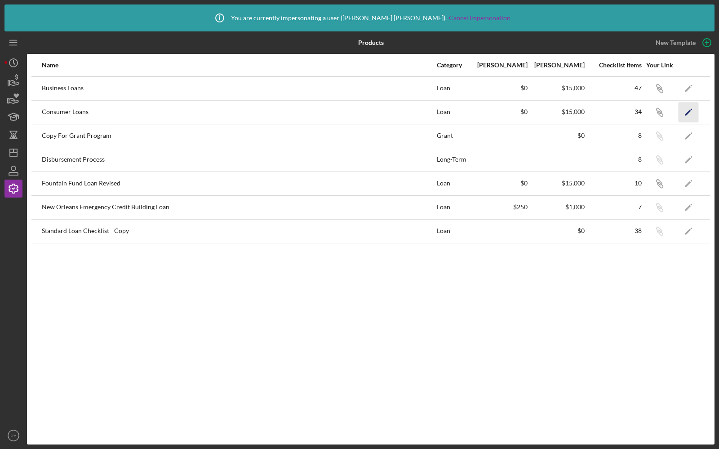
click at [687, 110] on icon "Icon/Edit" at bounding box center [688, 112] width 20 height 20
